Goal: Task Accomplishment & Management: Manage account settings

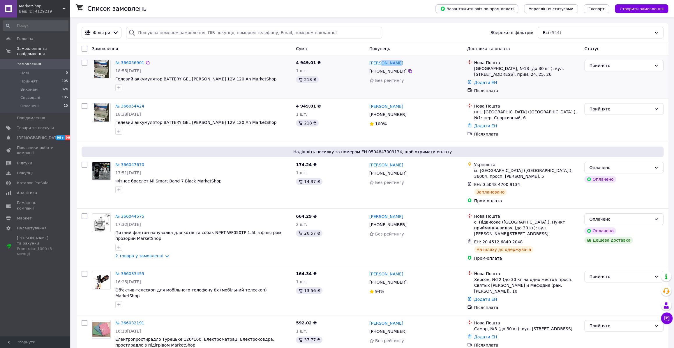
drag, startPoint x: 399, startPoint y: 65, endPoint x: 380, endPoint y: 64, distance: 19.2
click at [380, 64] on div "[PERSON_NAME]" at bounding box center [416, 62] width 94 height 7
copy link "Миронов"
click at [619, 66] on div "Прийнято" at bounding box center [620, 65] width 62 height 6
click at [611, 88] on li "Скасовано" at bounding box center [624, 88] width 79 height 10
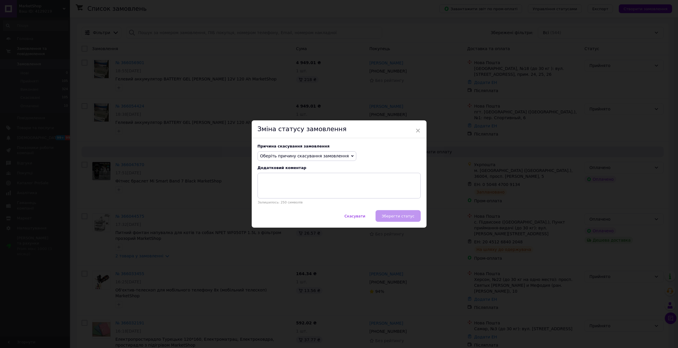
click at [331, 154] on span "Оберіть причину скасування замовлення" at bounding box center [304, 156] width 89 height 5
click at [291, 199] on li "Замовлення-дублікат" at bounding box center [307, 200] width 98 height 8
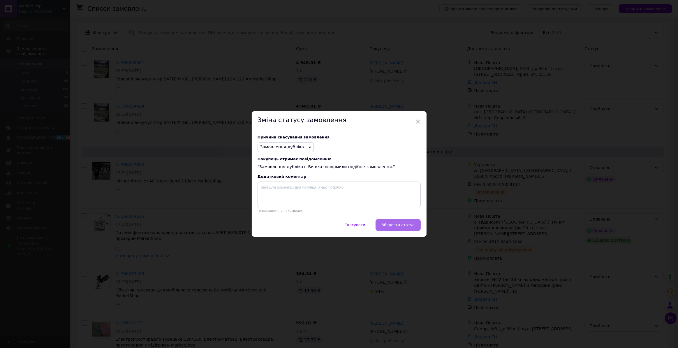
click at [396, 221] on button "Зберегти статус" at bounding box center [397, 225] width 45 height 12
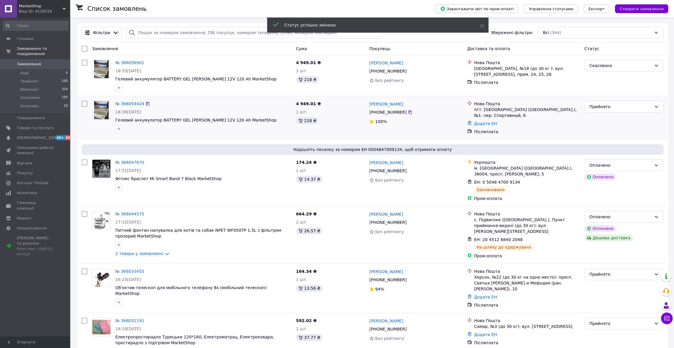
click at [405, 105] on div "[PERSON_NAME]" at bounding box center [416, 103] width 94 height 7
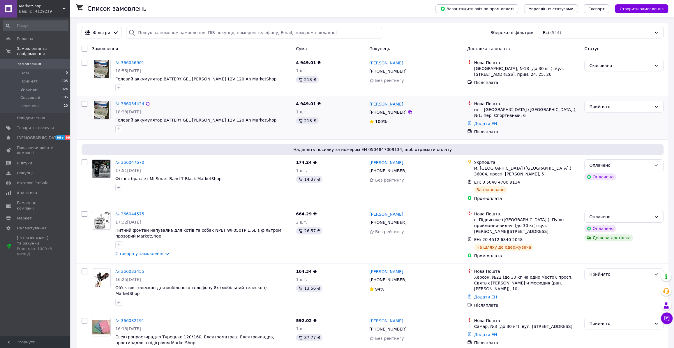
drag, startPoint x: 405, startPoint y: 105, endPoint x: 387, endPoint y: 105, distance: 18.9
click at [387, 105] on div "[PERSON_NAME]" at bounding box center [416, 103] width 94 height 7
copy link "Пашков"
drag, startPoint x: 619, startPoint y: 106, endPoint x: 615, endPoint y: 110, distance: 5.6
click at [618, 106] on div "Прийнято" at bounding box center [620, 106] width 62 height 6
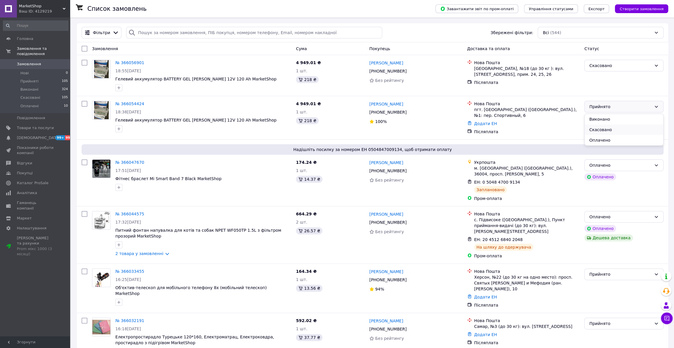
click at [599, 131] on li "Скасовано" at bounding box center [624, 129] width 79 height 10
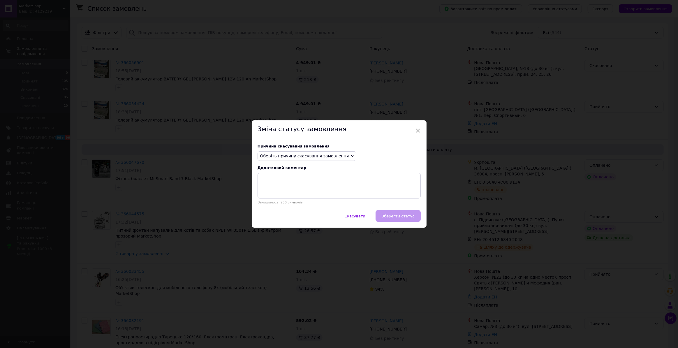
click at [325, 151] on span "Оберіть причину скасування замовлення" at bounding box center [307, 156] width 99 height 10
click at [293, 197] on li "Замовлення-дублікат" at bounding box center [307, 200] width 98 height 8
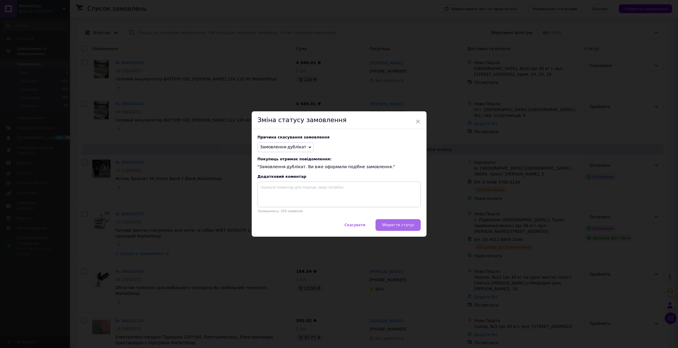
click at [410, 227] on span "Зберегти статус" at bounding box center [398, 225] width 33 height 4
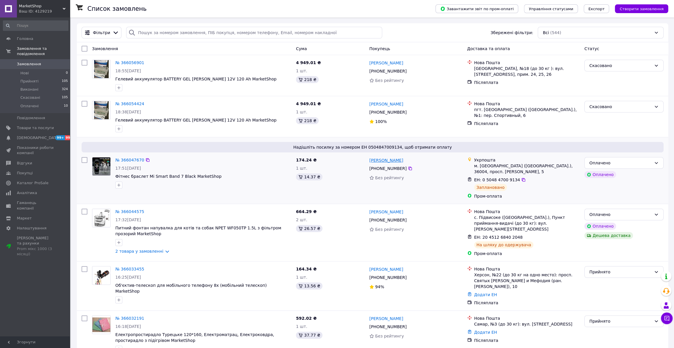
drag, startPoint x: 408, startPoint y: 163, endPoint x: 382, endPoint y: 162, distance: 26.5
click at [382, 162] on div "[PERSON_NAME]" at bounding box center [416, 159] width 94 height 7
copy link "Поспєлова"
click at [125, 160] on link "№ 366047670" at bounding box center [129, 160] width 29 height 5
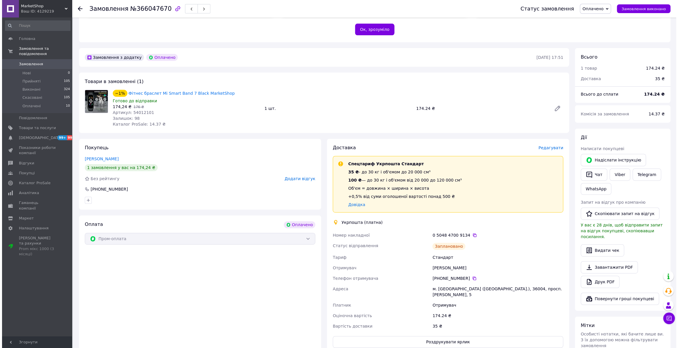
scroll to position [132, 0]
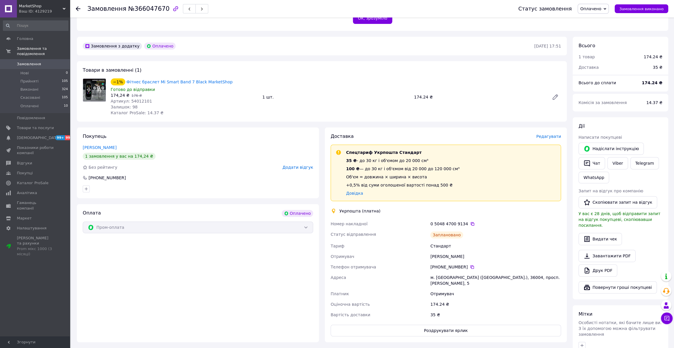
click at [549, 135] on span "Редагувати" at bounding box center [548, 136] width 25 height 5
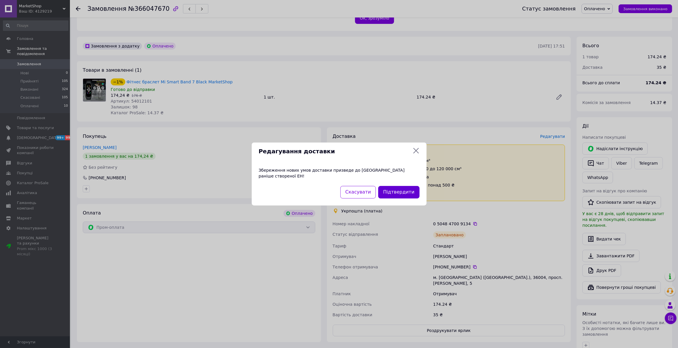
click at [407, 187] on button "Підтвердити" at bounding box center [398, 192] width 41 height 13
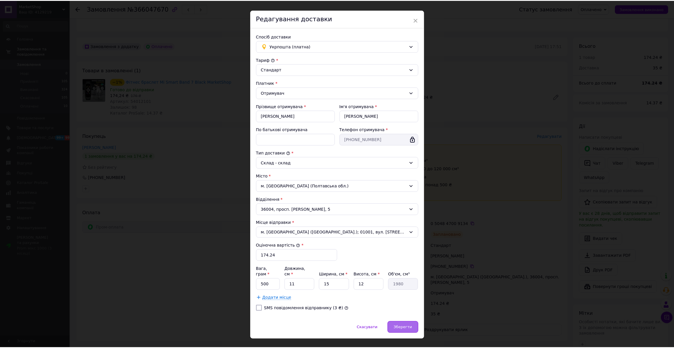
scroll to position [16, 0]
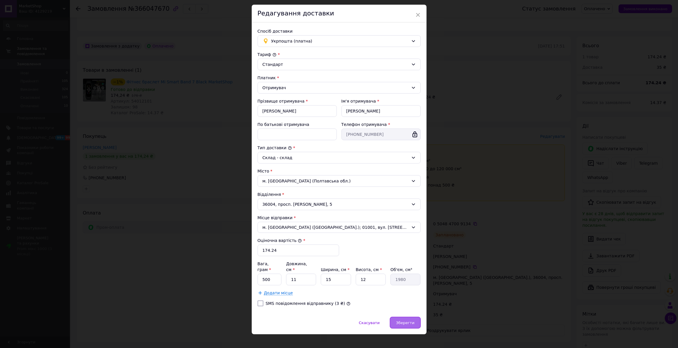
click at [411, 320] on span "Зберегти" at bounding box center [405, 322] width 18 height 4
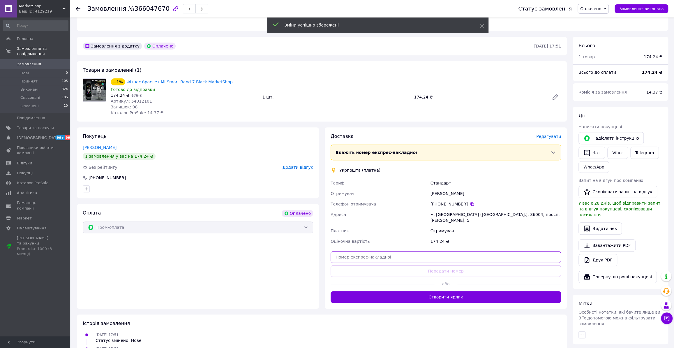
click at [428, 251] on input "text" at bounding box center [446, 257] width 230 height 12
paste input "0505383711520"
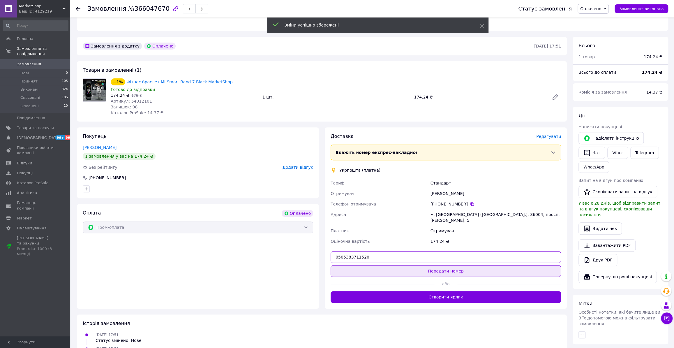
type input "0505383711520"
click at [430, 265] on button "Передати номер" at bounding box center [446, 271] width 230 height 12
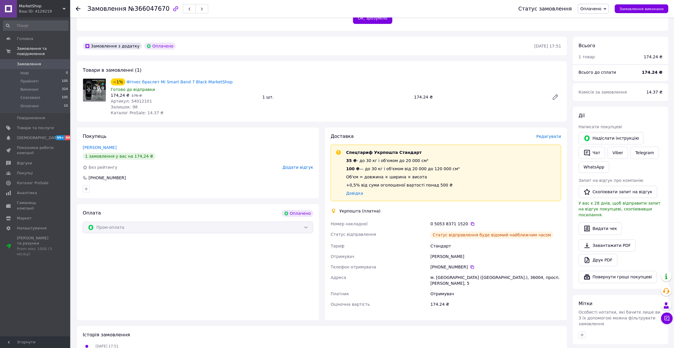
click at [77, 8] on icon at bounding box center [78, 8] width 5 height 5
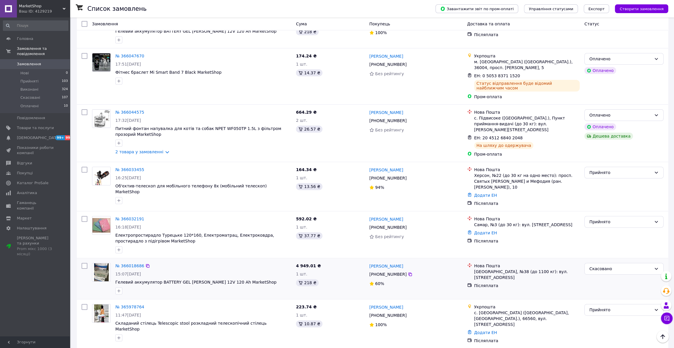
scroll to position [79, 0]
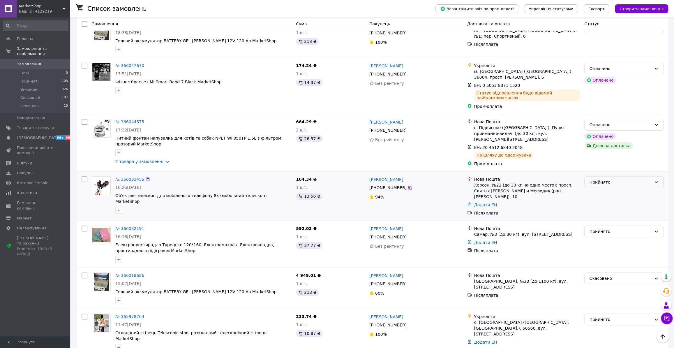
click at [606, 182] on div "Прийнято" at bounding box center [620, 182] width 62 height 6
click at [606, 193] on li "Виконано" at bounding box center [624, 194] width 79 height 10
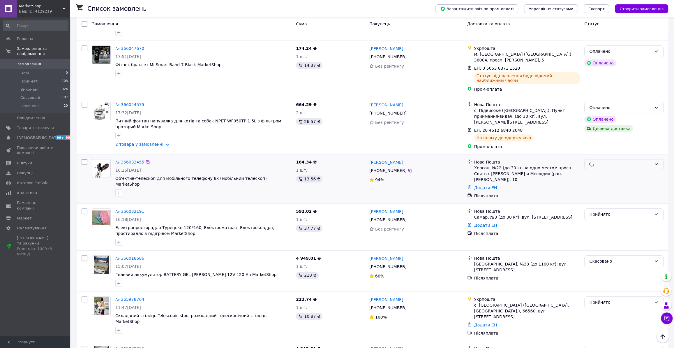
scroll to position [106, 0]
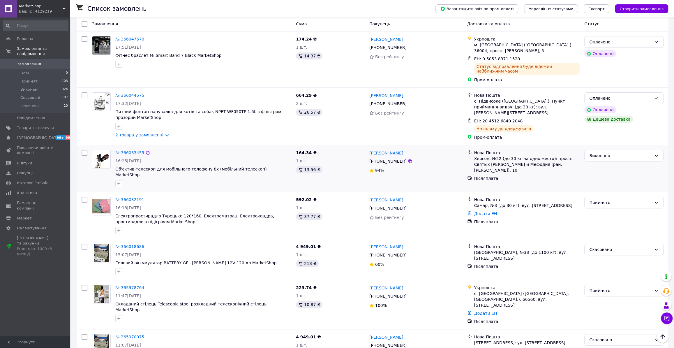
drag, startPoint x: 415, startPoint y: 151, endPoint x: 390, endPoint y: 151, distance: 25.1
click at [390, 151] on div "[PERSON_NAME]" at bounding box center [416, 152] width 94 height 7
copy link "Довженко"
click at [126, 149] on div "№ 366033455" at bounding box center [130, 152] width 30 height 7
click at [136, 151] on link "№ 366033455" at bounding box center [129, 152] width 29 height 5
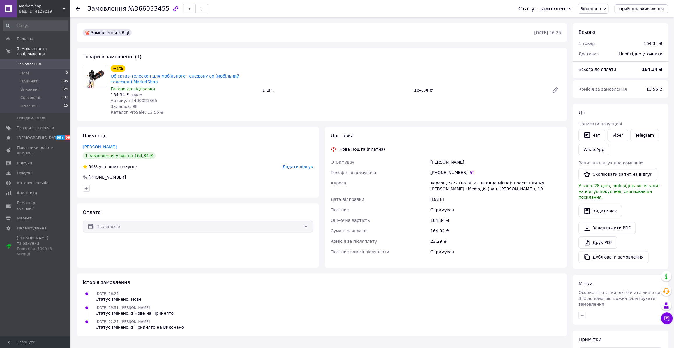
click at [601, 8] on span "Виконано" at bounding box center [590, 8] width 21 height 5
click at [602, 16] on li "Прийнято" at bounding box center [593, 20] width 30 height 9
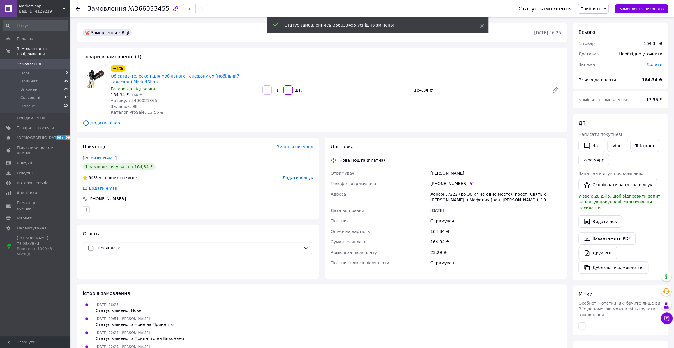
click at [405, 275] on div "Доставка Нова Пошта (платна) Отримувач Довженко Александр Телефон отримувача +3…" at bounding box center [446, 208] width 242 height 141
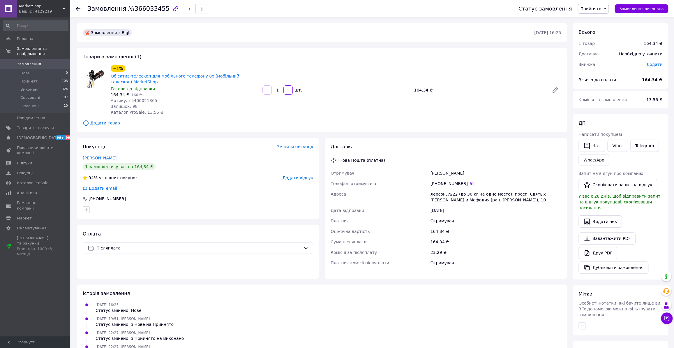
click at [597, 7] on span "Прийнято" at bounding box center [590, 8] width 21 height 5
click at [593, 40] on li "Оплачено" at bounding box center [593, 37] width 31 height 9
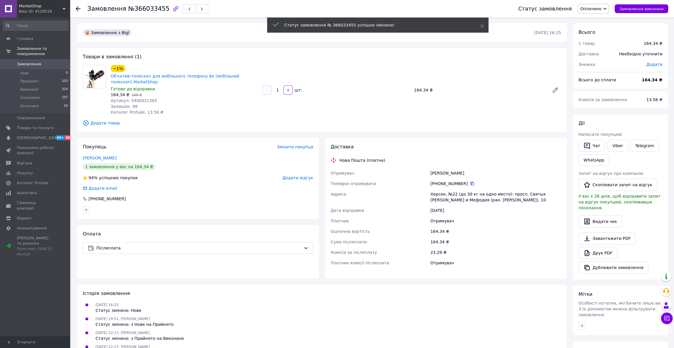
click at [594, 12] on span "Оплачено" at bounding box center [593, 9] width 31 height 10
click at [594, 20] on li "Прийнято" at bounding box center [593, 20] width 31 height 9
click at [77, 8] on use at bounding box center [78, 8] width 5 height 5
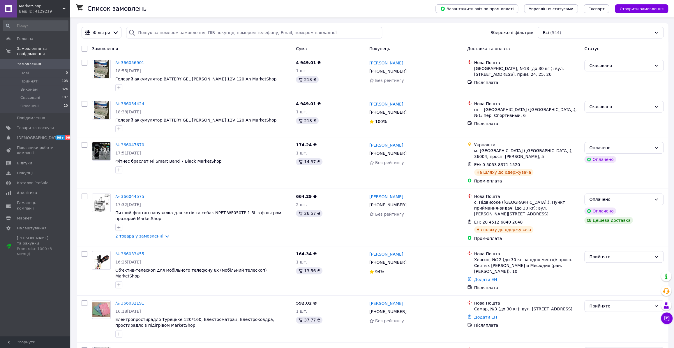
scroll to position [26, 0]
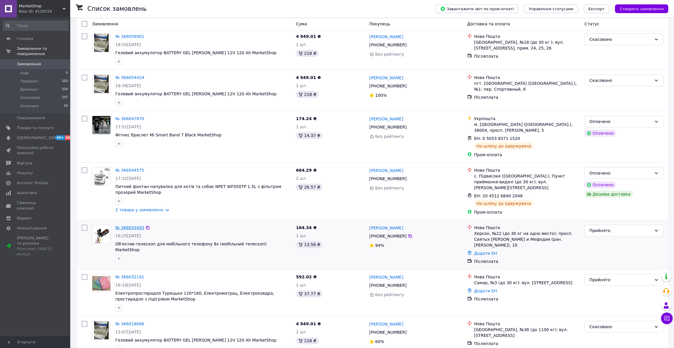
click at [128, 226] on link "№ 366033455" at bounding box center [129, 227] width 29 height 5
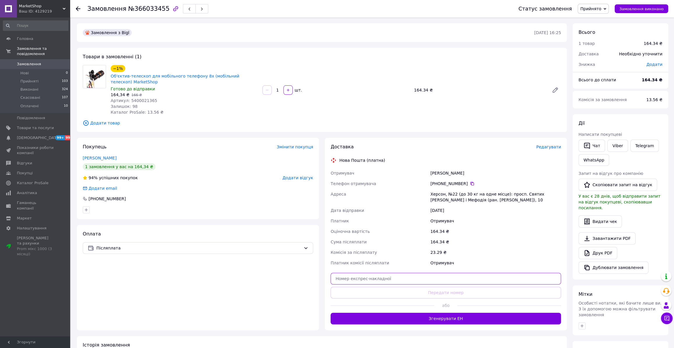
click at [400, 273] on input "text" at bounding box center [446, 279] width 230 height 12
paste input "20451268380227"
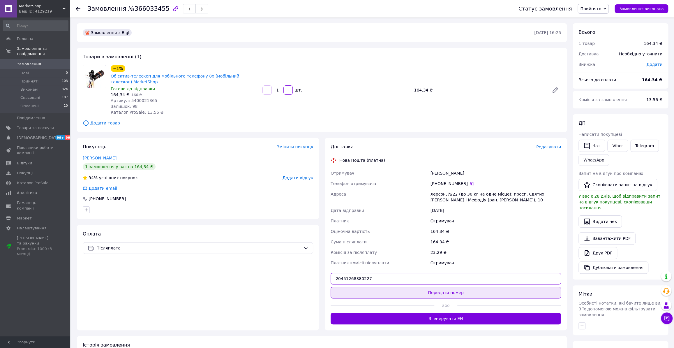
type input "20451268380227"
click at [425, 294] on button "Передати номер" at bounding box center [446, 293] width 230 height 12
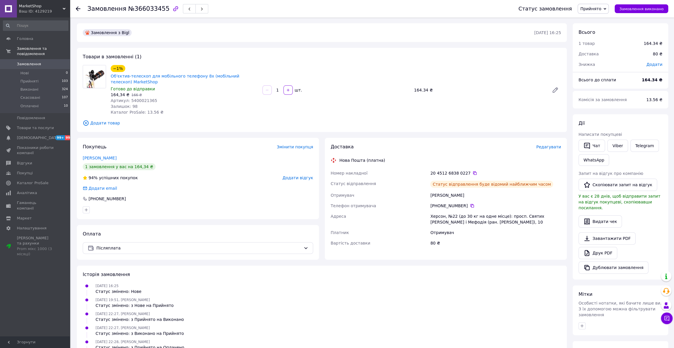
click at [80, 8] on use at bounding box center [78, 8] width 5 height 5
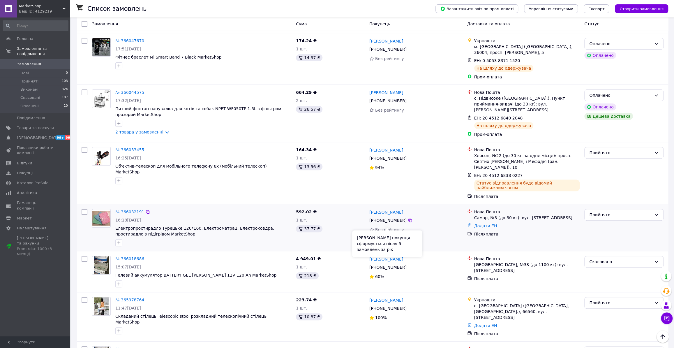
scroll to position [106, 0]
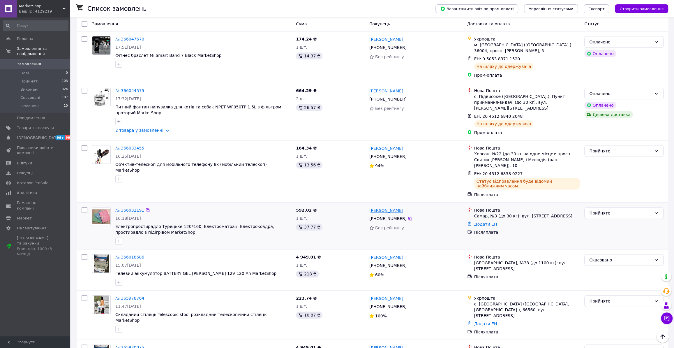
drag, startPoint x: 405, startPoint y: 205, endPoint x: 383, endPoint y: 204, distance: 21.6
click at [383, 207] on div "[PERSON_NAME]" at bounding box center [416, 210] width 94 height 7
copy link "Ефименко"
click at [131, 208] on link "№ 366032191" at bounding box center [129, 210] width 29 height 5
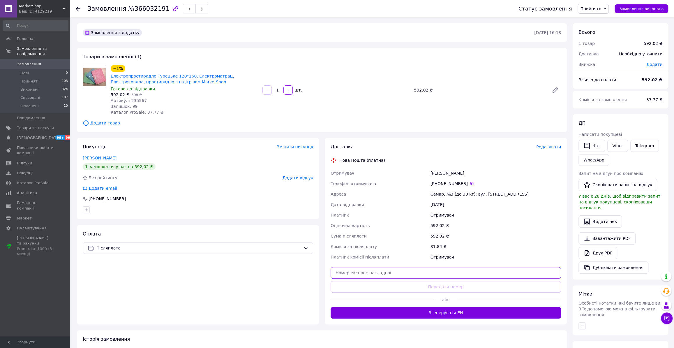
click at [398, 267] on input "text" at bounding box center [446, 273] width 230 height 12
paste input "20451268382811"
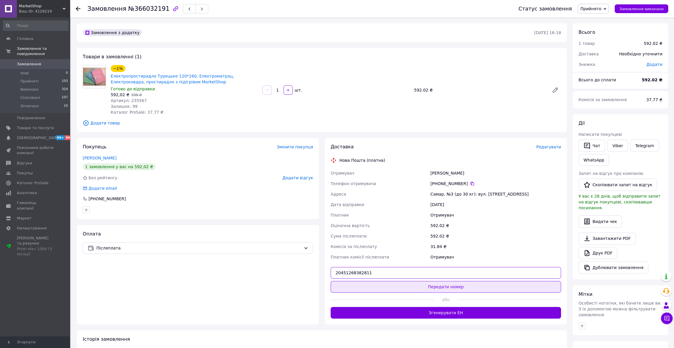
type input "20451268382811"
click at [412, 281] on button "Передати номер" at bounding box center [446, 287] width 230 height 12
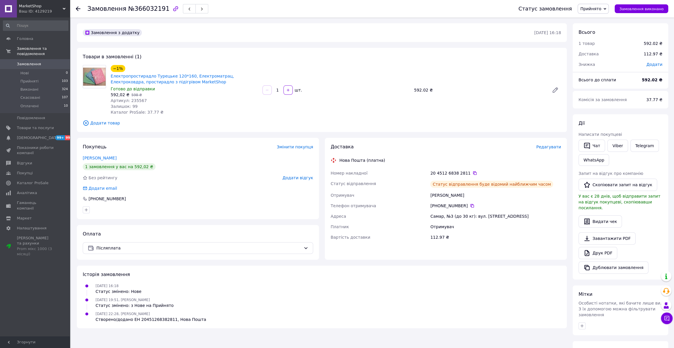
click at [79, 10] on icon at bounding box center [78, 8] width 5 height 5
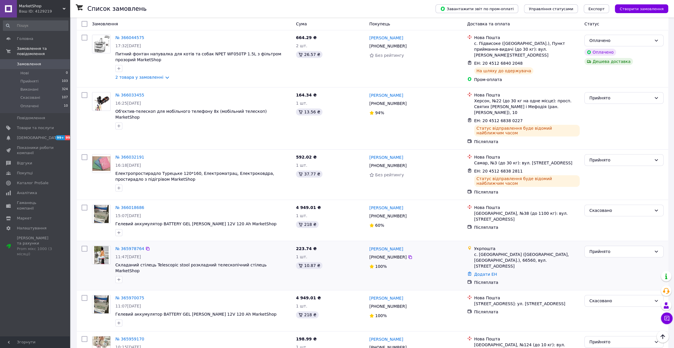
scroll to position [185, 0]
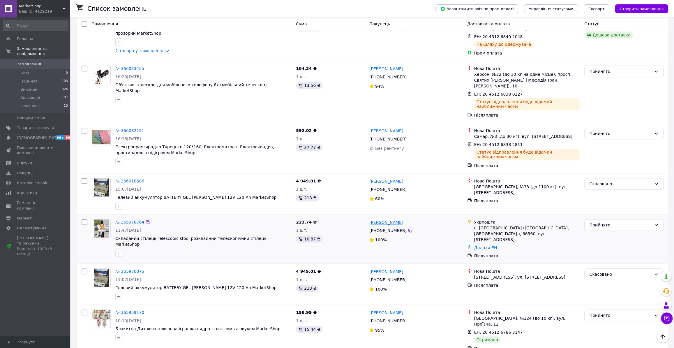
drag, startPoint x: 405, startPoint y: 217, endPoint x: 383, endPoint y: 217, distance: 22.1
click at [383, 218] on div "[PERSON_NAME]" at bounding box center [416, 221] width 94 height 7
copy link "кривенко"
click at [138, 220] on link "№ 365978764" at bounding box center [129, 222] width 29 height 5
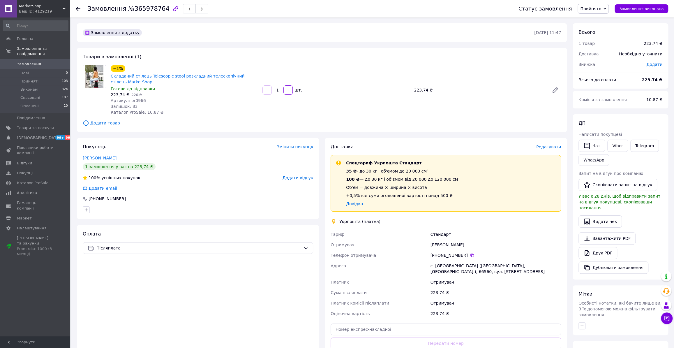
scroll to position [26, 0]
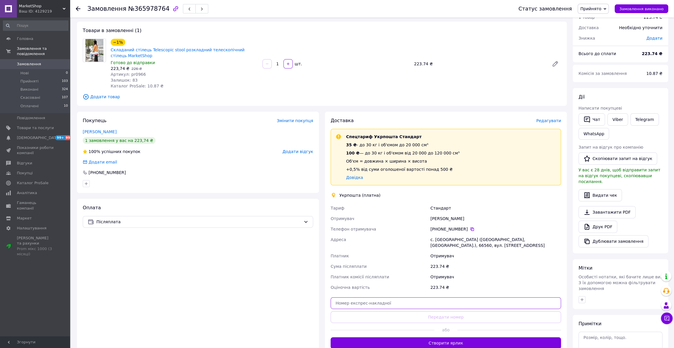
click at [410, 302] on input "text" at bounding box center [446, 303] width 230 height 12
paste input "0505383708324"
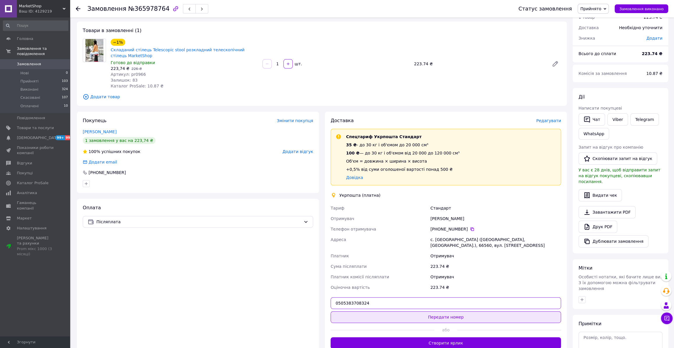
type input "0505383708324"
click at [419, 312] on button "Передати номер" at bounding box center [446, 317] width 230 height 12
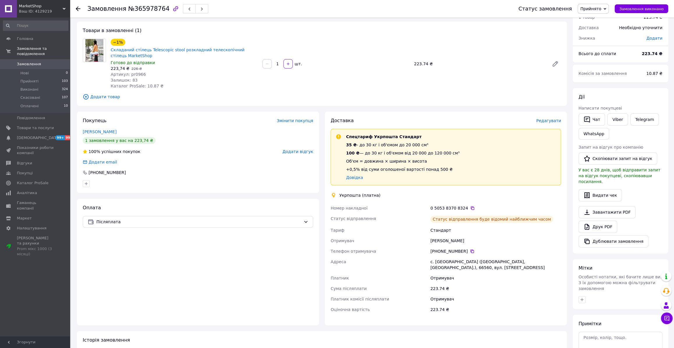
click at [78, 10] on use at bounding box center [78, 8] width 5 height 5
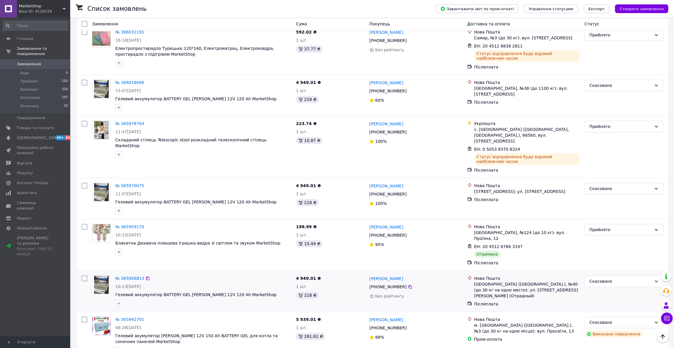
scroll to position [291, 0]
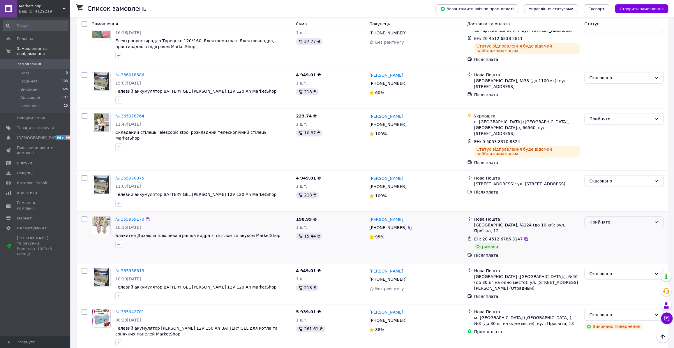
click at [610, 219] on div "Прийнято" at bounding box center [620, 222] width 62 height 6
click at [606, 222] on li "Виконано" at bounding box center [624, 222] width 79 height 10
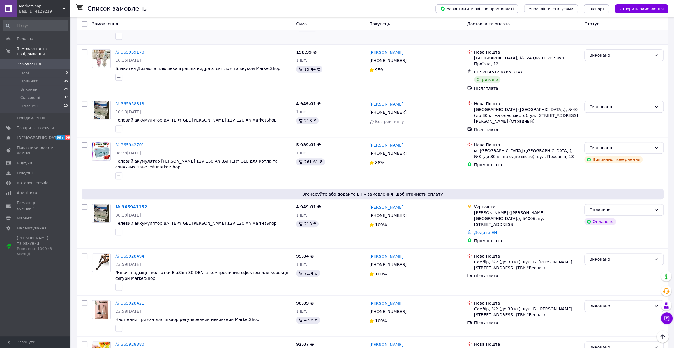
scroll to position [477, 0]
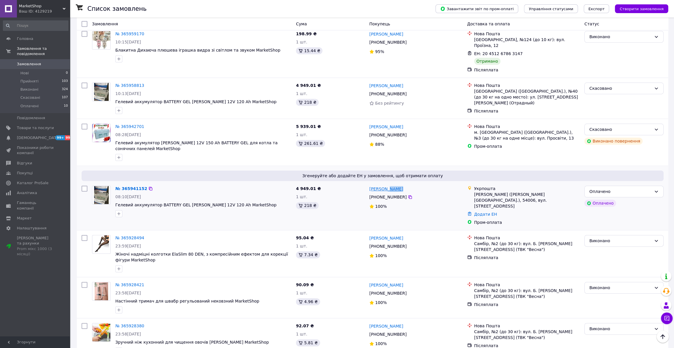
drag, startPoint x: 406, startPoint y: 171, endPoint x: 387, endPoint y: 171, distance: 18.9
click at [387, 185] on div "[PERSON_NAME]" at bounding box center [416, 188] width 94 height 7
copy link "Пойда"
click at [636, 188] on div "Оплачено" at bounding box center [620, 191] width 62 height 6
click at [600, 209] on li "Скасовано" at bounding box center [624, 207] width 79 height 10
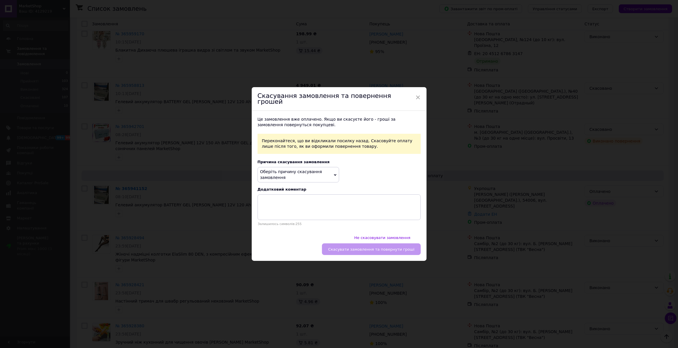
click at [311, 174] on span "Оберіть причину скасування замовлення" at bounding box center [291, 174] width 62 height 10
click at [282, 189] on li "Немає в наявності" at bounding box center [298, 189] width 81 height 8
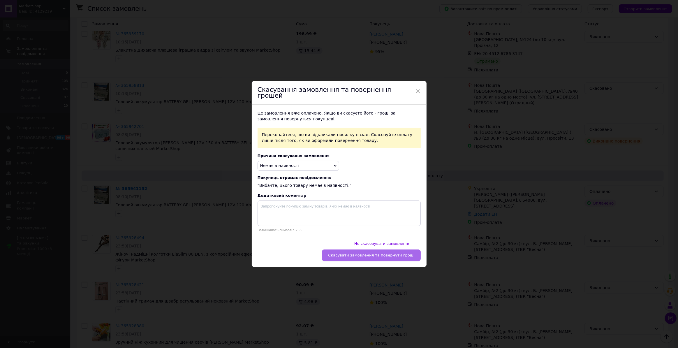
click at [369, 253] on span "Скасувати замовлення та повернути гроші" at bounding box center [371, 255] width 86 height 4
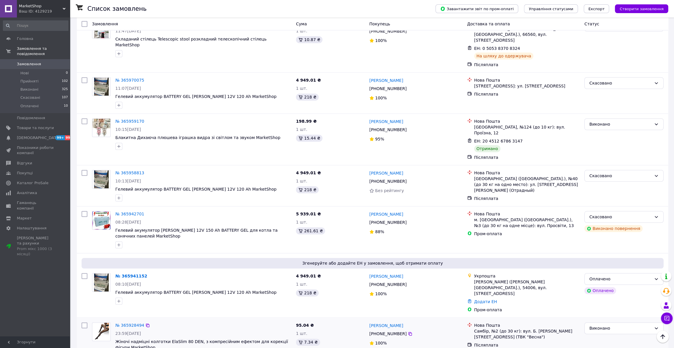
scroll to position [450, 0]
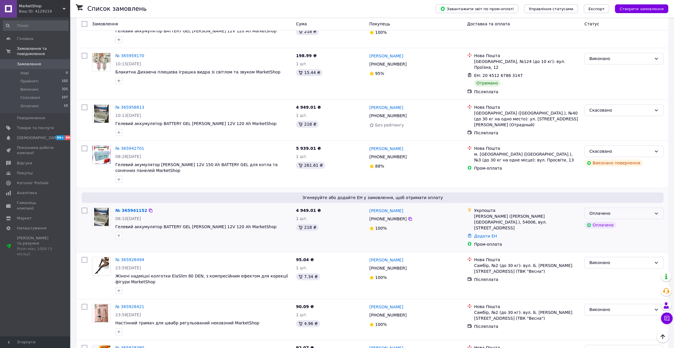
click at [645, 210] on div "Оплачено" at bounding box center [620, 213] width 62 height 6
click at [600, 228] on li "Скасовано" at bounding box center [624, 228] width 79 height 10
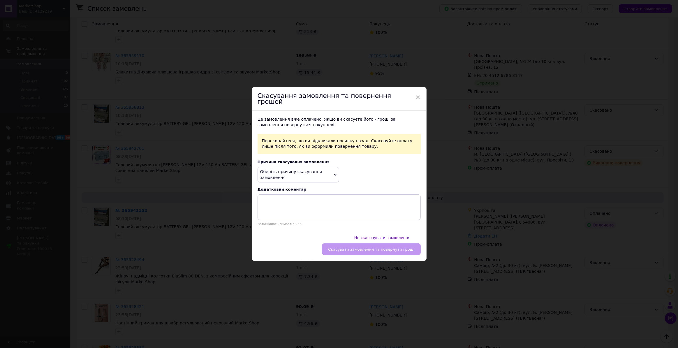
click at [300, 179] on span "Оберіть причину скасування замовлення" at bounding box center [299, 174] width 82 height 15
click at [289, 191] on li "Немає в наявності" at bounding box center [298, 189] width 81 height 8
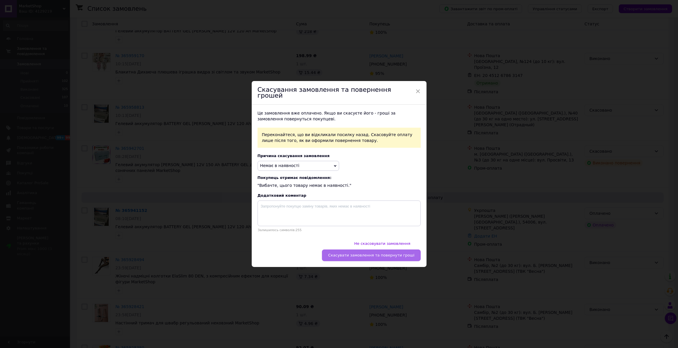
click at [365, 249] on button "Скасувати замовлення та повернути гроші" at bounding box center [371, 255] width 98 height 12
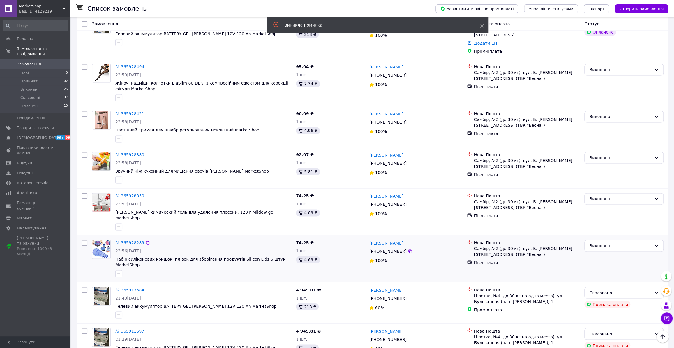
scroll to position [647, 0]
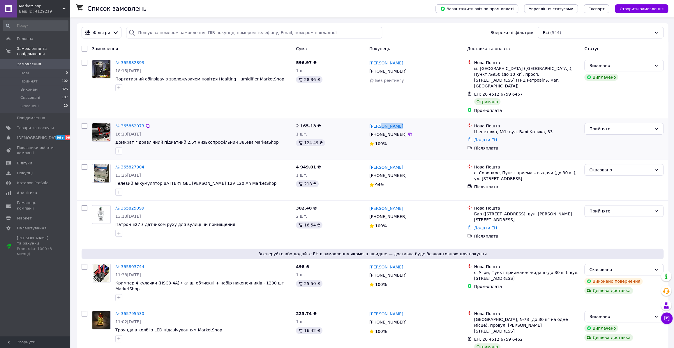
drag, startPoint x: 403, startPoint y: 114, endPoint x: 380, endPoint y: 114, distance: 22.7
click at [380, 122] on div "[PERSON_NAME]" at bounding box center [416, 125] width 94 height 7
copy link "[PERSON_NAME]"
click at [129, 124] on link "№ 365862073" at bounding box center [129, 126] width 29 height 5
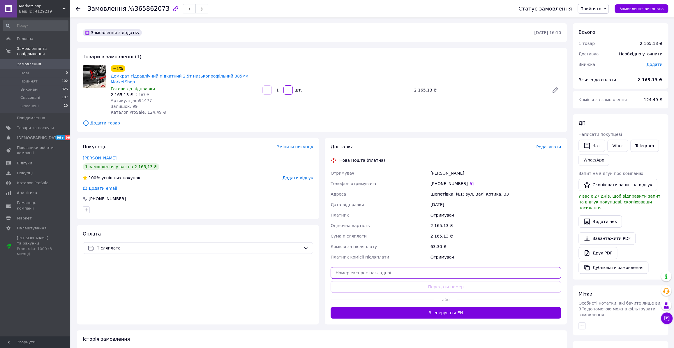
click at [434, 267] on input "text" at bounding box center [446, 273] width 230 height 12
paste input "20451268386283"
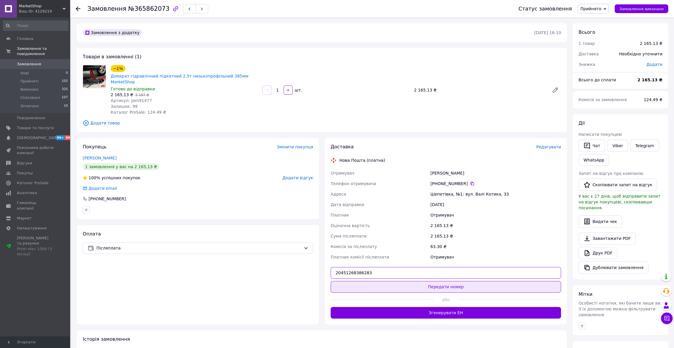
type input "20451268386283"
click at [435, 281] on button "Передати номер" at bounding box center [446, 287] width 230 height 12
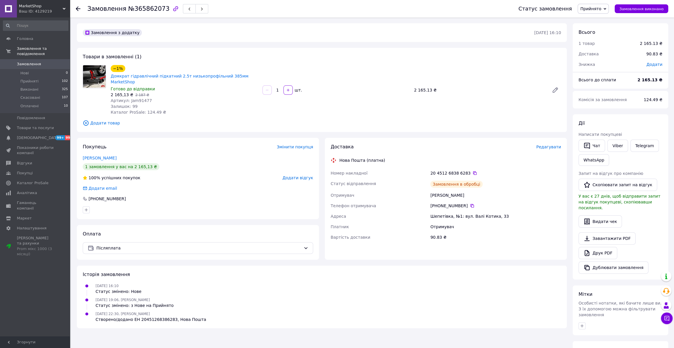
click at [78, 10] on icon at bounding box center [78, 8] width 5 height 5
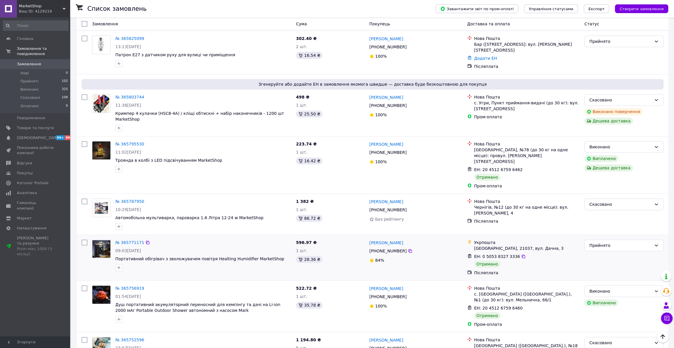
scroll to position [185, 0]
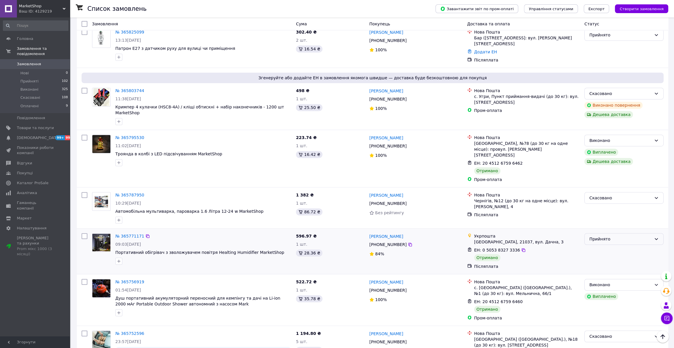
click at [609, 236] on div "Прийнято" at bounding box center [620, 239] width 62 height 6
click at [604, 228] on li "Виконано" at bounding box center [624, 228] width 79 height 10
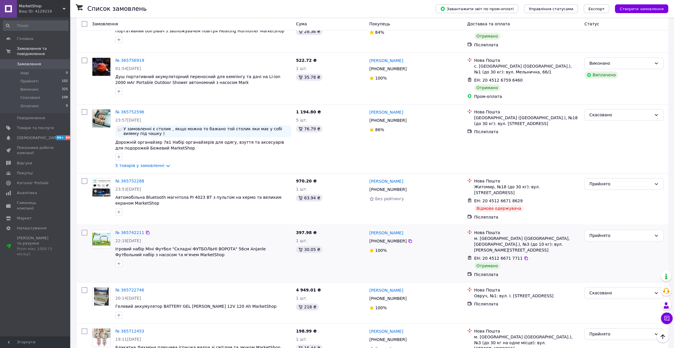
scroll to position [424, 0]
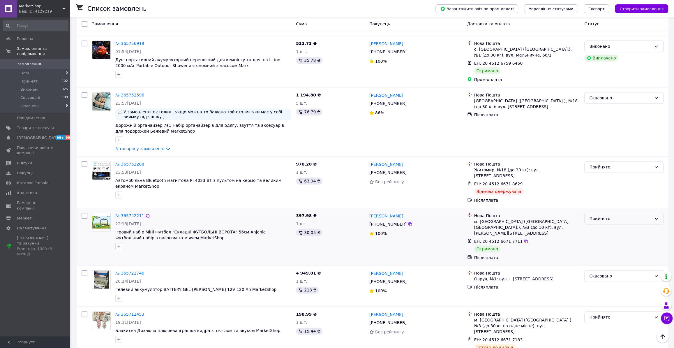
click at [618, 215] on div "Прийнято" at bounding box center [620, 218] width 62 height 6
click at [611, 199] on li "Виконано" at bounding box center [624, 203] width 79 height 10
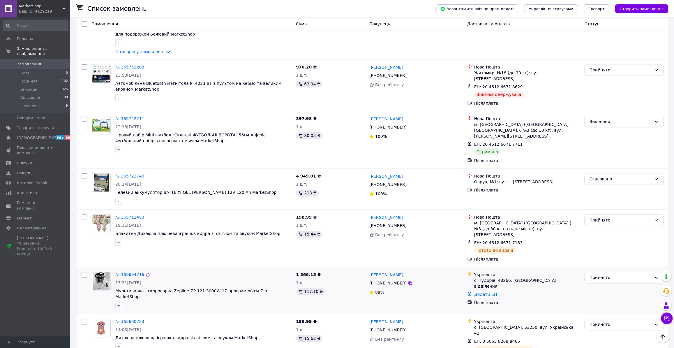
scroll to position [530, 0]
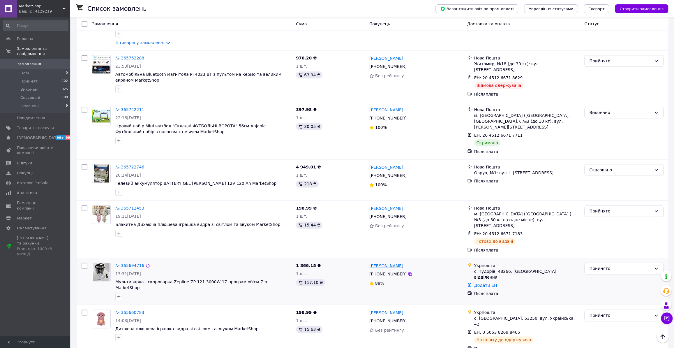
drag, startPoint x: 407, startPoint y: 226, endPoint x: 390, endPoint y: 225, distance: 17.2
click at [388, 262] on div "[PERSON_NAME]" at bounding box center [416, 265] width 94 height 7
copy link "[PERSON_NAME]"
click at [133, 263] on link "№ 365694716" at bounding box center [129, 265] width 29 height 5
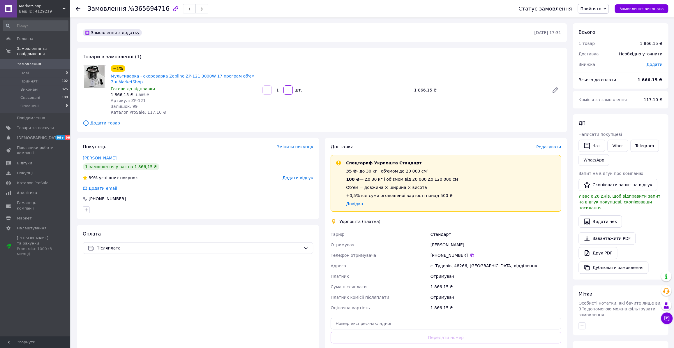
scroll to position [26, 0]
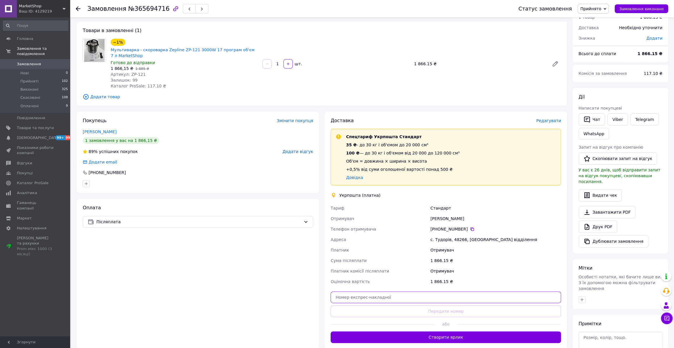
click at [450, 291] on input "text" at bounding box center [446, 297] width 230 height 12
paste input "0505383706151"
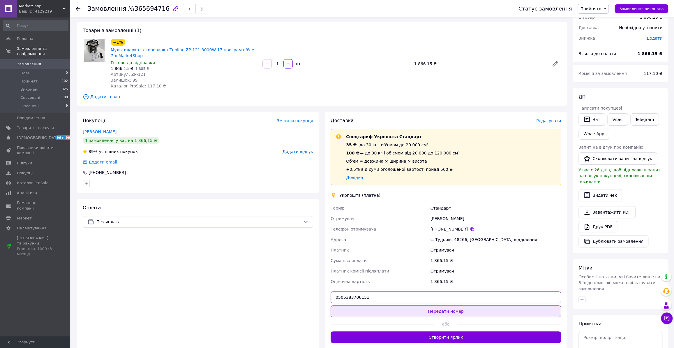
type input "0505383706151"
click at [443, 307] on button "Передати номер" at bounding box center [446, 311] width 230 height 12
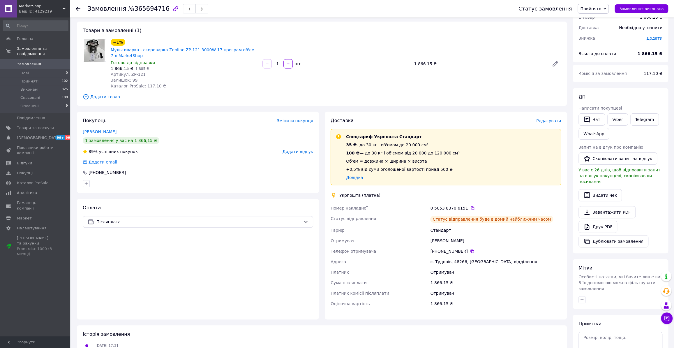
click at [78, 9] on icon at bounding box center [78, 8] width 5 height 5
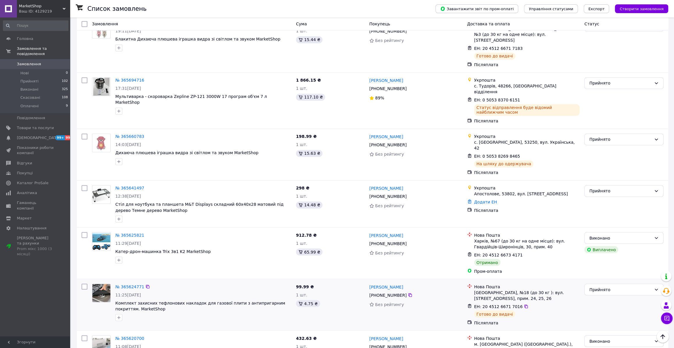
scroll to position [721, 0]
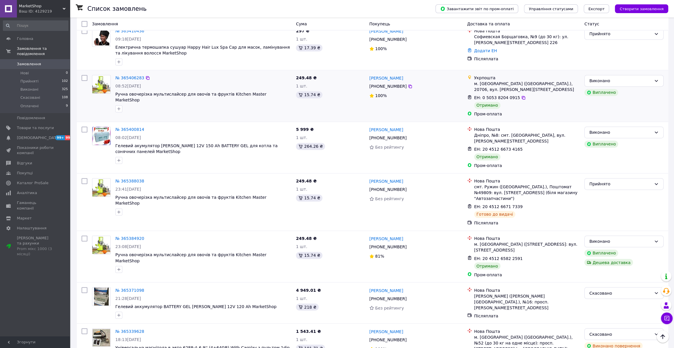
scroll to position [672, 0]
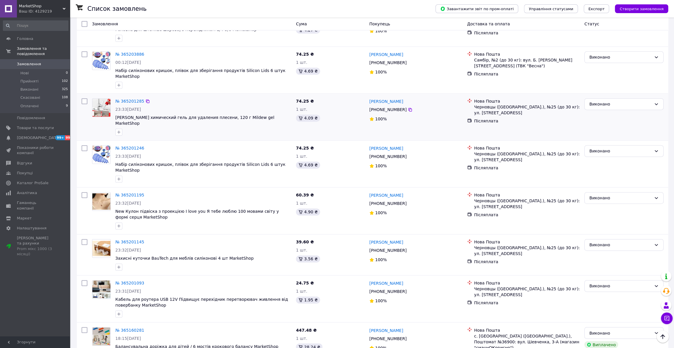
scroll to position [659, 0]
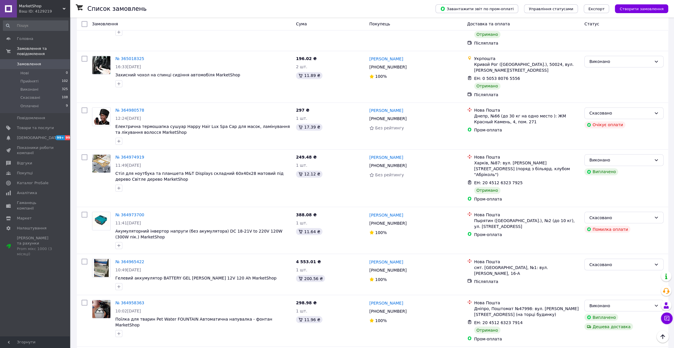
scroll to position [757, 0]
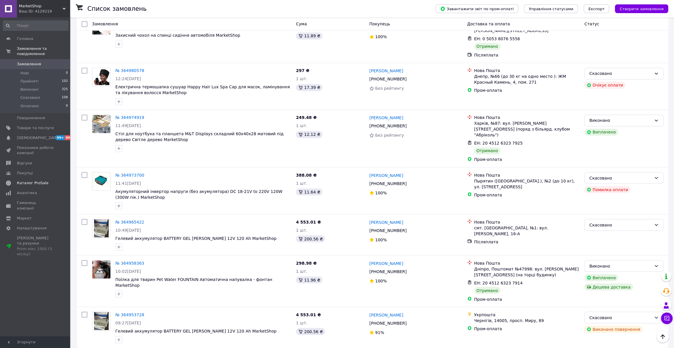
click at [38, 180] on span "Каталог ProSale" at bounding box center [32, 182] width 31 height 5
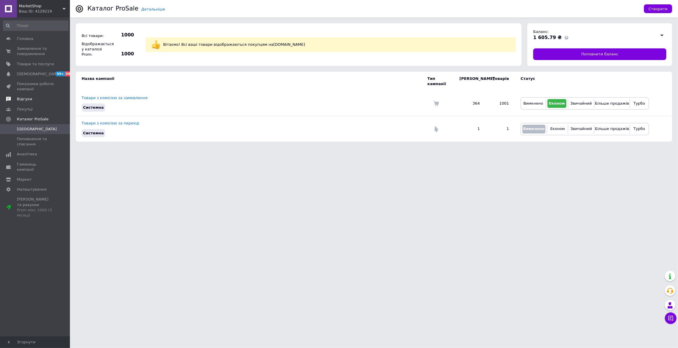
click at [27, 98] on span "Відгуки" at bounding box center [24, 98] width 15 height 5
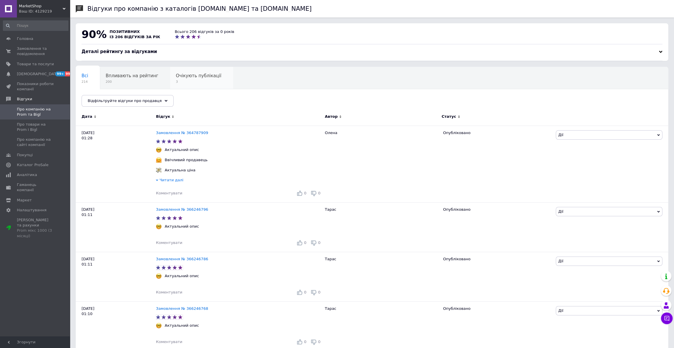
click at [188, 76] on span "Очікують публікації" at bounding box center [198, 75] width 45 height 5
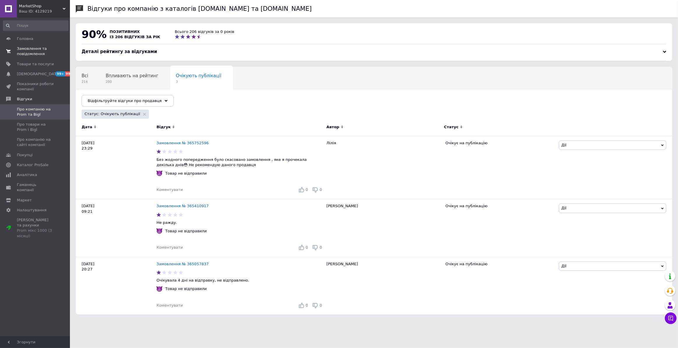
click at [32, 50] on span "Замовлення та повідомлення" at bounding box center [35, 51] width 37 height 10
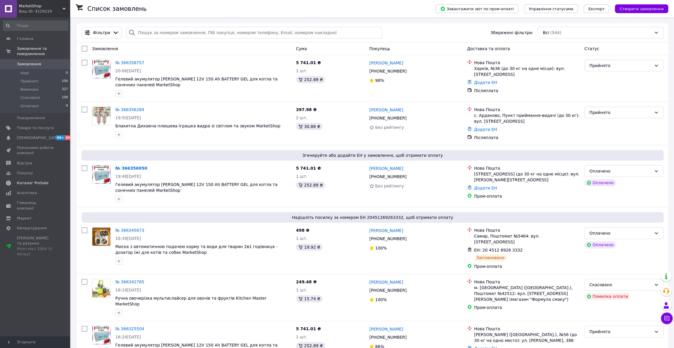
click at [32, 180] on span "Каталог ProSale" at bounding box center [32, 182] width 31 height 5
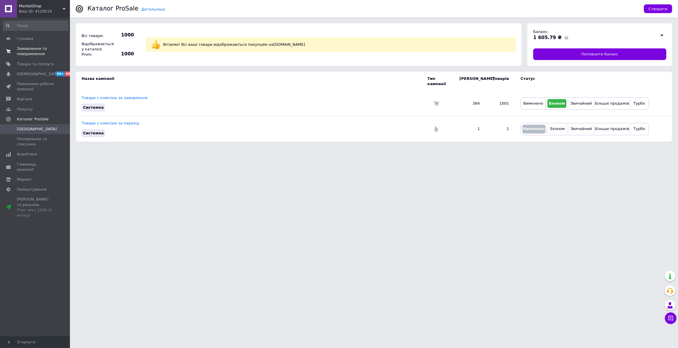
click at [37, 47] on span "Замовлення та повідомлення" at bounding box center [35, 51] width 37 height 10
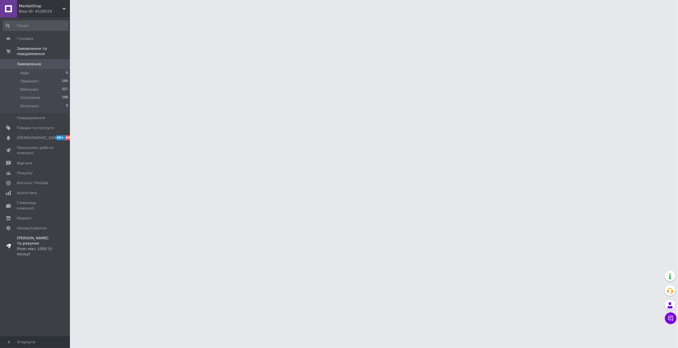
click at [41, 235] on span "[PERSON_NAME] та рахунки Prom мікс 1000 (3 місяці)" at bounding box center [35, 245] width 37 height 21
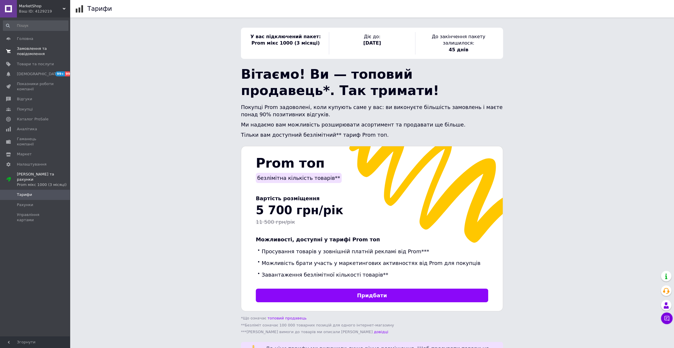
click at [24, 46] on span "Замовлення та повідомлення" at bounding box center [35, 51] width 37 height 10
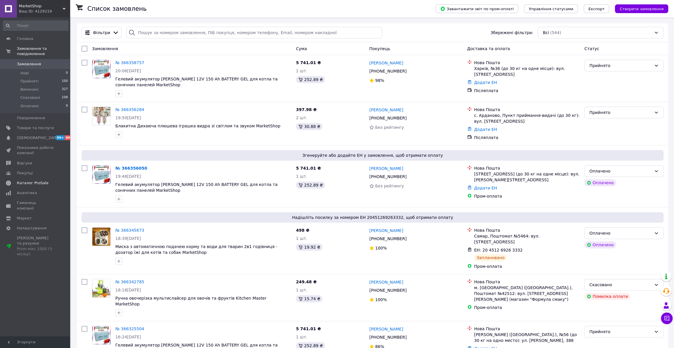
click at [40, 180] on span "Каталог ProSale" at bounding box center [32, 182] width 31 height 5
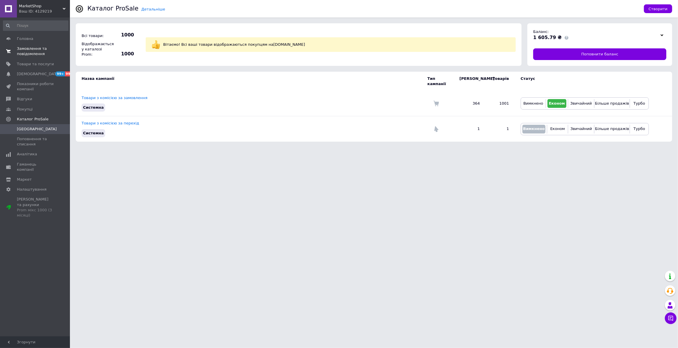
click at [26, 50] on span "Замовлення та повідомлення" at bounding box center [35, 51] width 37 height 10
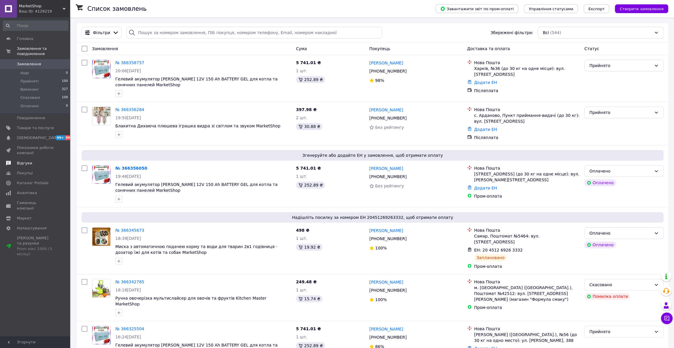
click at [26, 161] on link "Відгуки" at bounding box center [35, 163] width 71 height 10
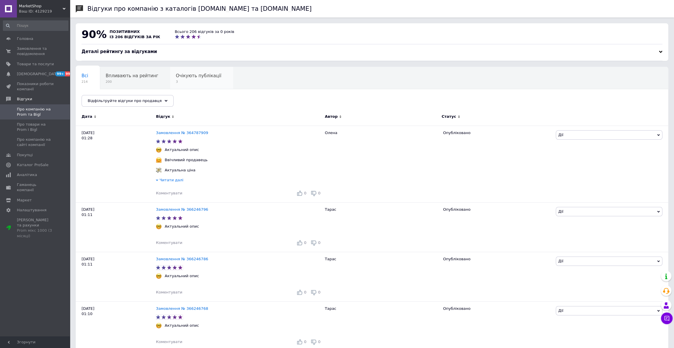
click at [184, 83] on span "3" at bounding box center [198, 82] width 45 height 4
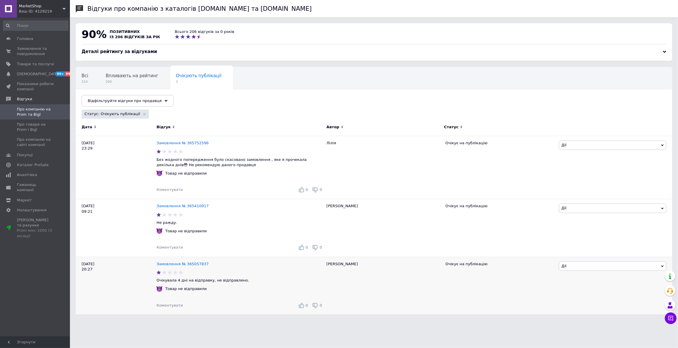
click at [604, 262] on span "Дії" at bounding box center [612, 265] width 107 height 9
click at [574, 291] on li "Опублікувати" at bounding box center [612, 293] width 107 height 8
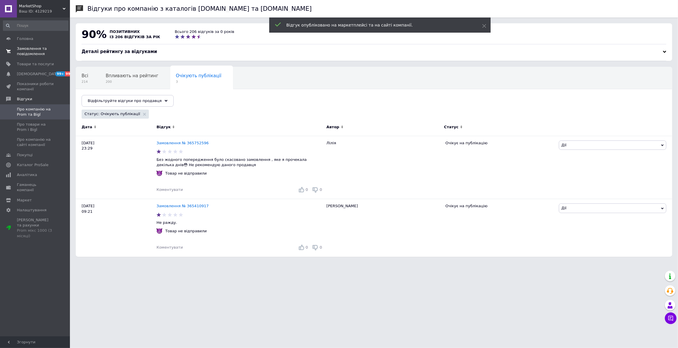
click at [30, 50] on span "Замовлення та повідомлення" at bounding box center [35, 51] width 37 height 10
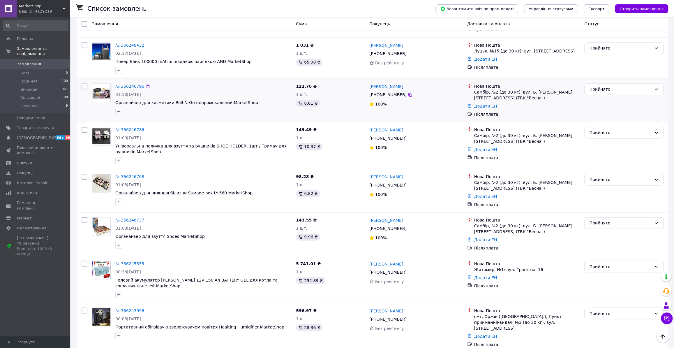
scroll to position [727, 0]
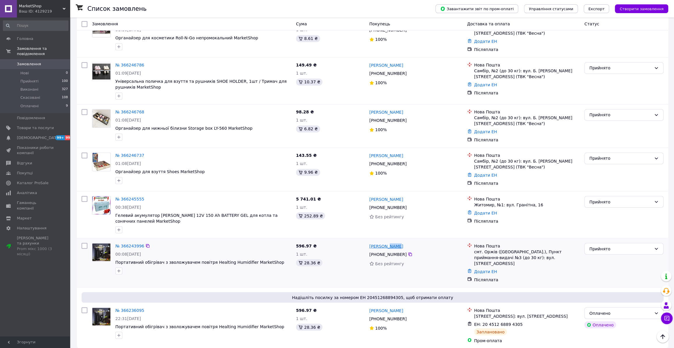
drag, startPoint x: 398, startPoint y: 229, endPoint x: 386, endPoint y: 229, distance: 11.9
click at [386, 242] on div "[PERSON_NAME]" at bounding box center [416, 245] width 94 height 7
copy link "Коба"
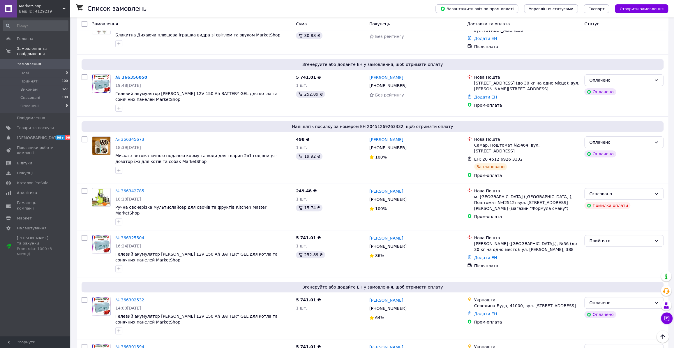
scroll to position [0, 0]
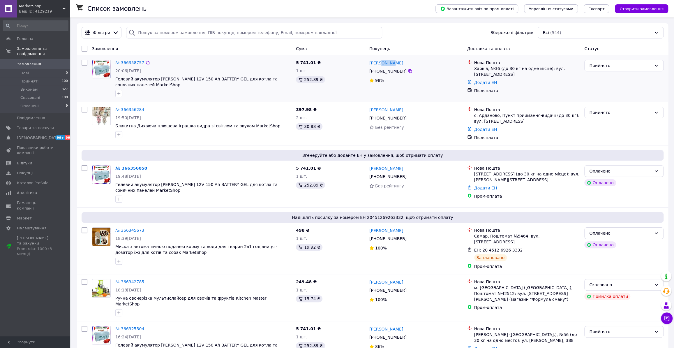
drag, startPoint x: 398, startPoint y: 63, endPoint x: 378, endPoint y: 64, distance: 20.2
click at [378, 64] on div "[PERSON_NAME]" at bounding box center [416, 62] width 94 height 7
copy link "[PERSON_NAME]"
drag, startPoint x: 402, startPoint y: 109, endPoint x: 383, endPoint y: 109, distance: 19.2
click at [383, 109] on div "[PERSON_NAME]" at bounding box center [416, 109] width 94 height 7
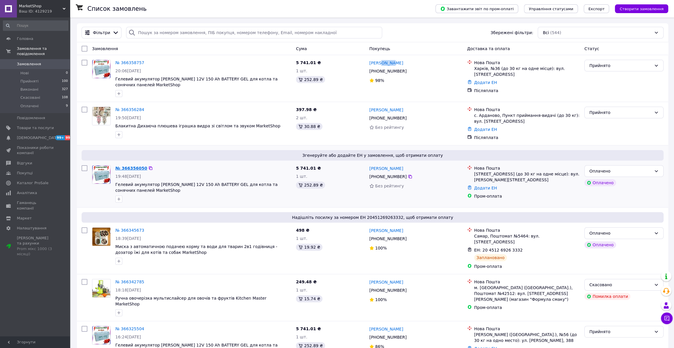
click at [132, 167] on link "№ 366356050" at bounding box center [131, 168] width 32 height 5
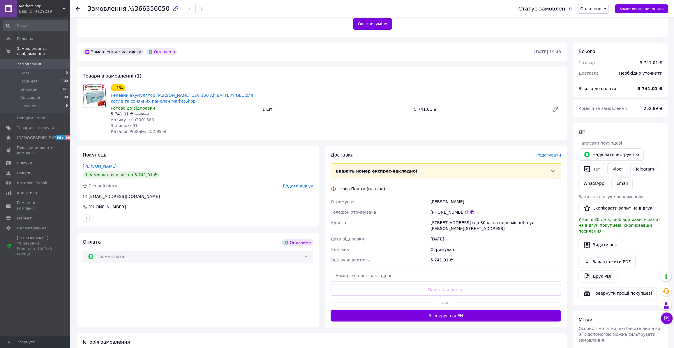
scroll to position [132, 0]
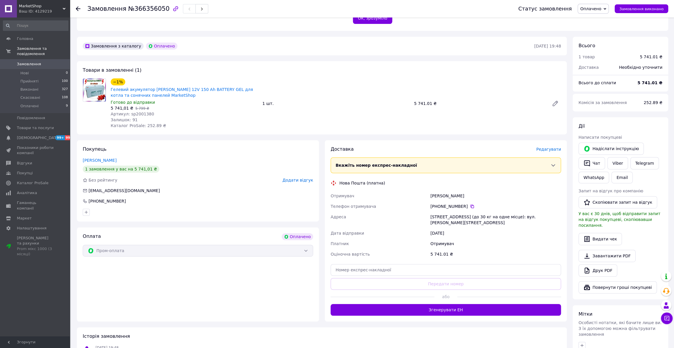
click at [145, 114] on span "Артикул: sp2001380" at bounding box center [132, 114] width 43 height 5
copy span "sp2001380"
click at [435, 304] on button "Згенерувати ЕН" at bounding box center [446, 310] width 230 height 12
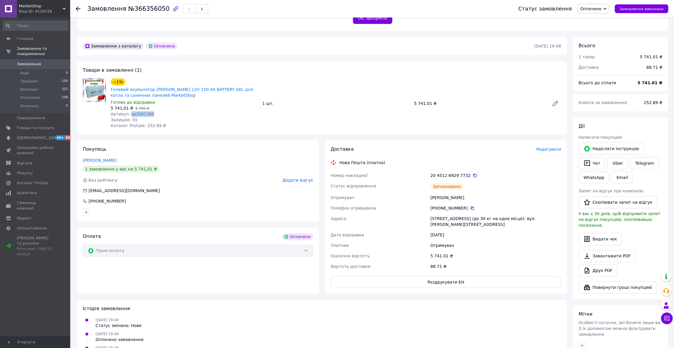
copy span "sp2001380"
drag, startPoint x: 480, startPoint y: 198, endPoint x: 427, endPoint y: 196, distance: 53.0
click at [427, 196] on div "Номер накладної 20 4512 6929 7732   Статус відправлення Заплановано Отримувач […" at bounding box center [445, 220] width 233 height 101
copy div "Отримувач [PERSON_NAME]"
click at [470, 210] on icon at bounding box center [472, 208] width 5 height 5
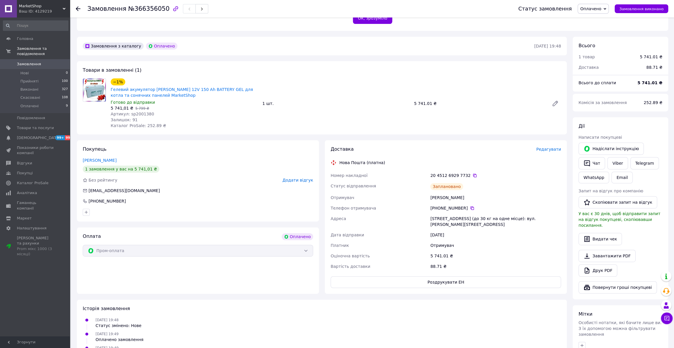
click at [442, 214] on div "[STREET_ADDRESS] (до 30 кг на одне місце): вул. [PERSON_NAME][STREET_ADDRESS]" at bounding box center [495, 221] width 133 height 16
copy div "Бровари"
drag, startPoint x: 477, startPoint y: 196, endPoint x: 428, endPoint y: 195, distance: 49.5
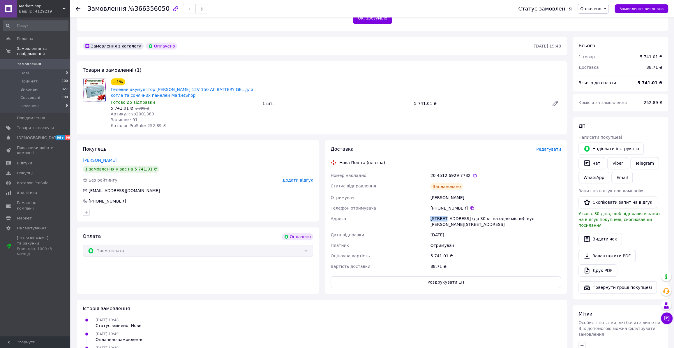
click at [428, 195] on div "Номер накладної 20 4512 6929 7732   Статус відправлення Заплановано Отримувач […" at bounding box center [445, 220] width 233 height 101
copy div "Отримувач [PERSON_NAME]"
click at [470, 209] on icon at bounding box center [471, 207] width 3 height 3
click at [78, 10] on icon at bounding box center [78, 8] width 5 height 5
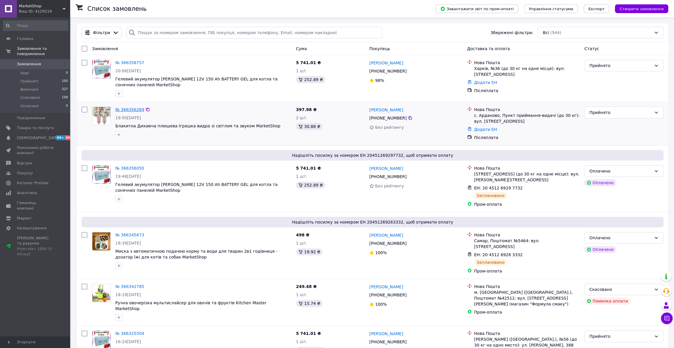
click at [131, 107] on link "№ 366356284" at bounding box center [129, 109] width 29 height 5
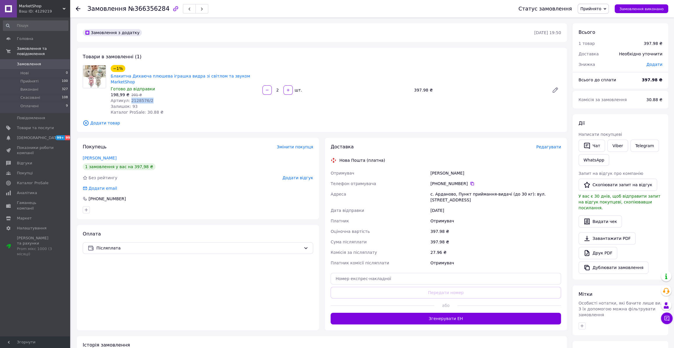
drag, startPoint x: 128, startPoint y: 94, endPoint x: 149, endPoint y: 94, distance: 21.8
click at [149, 98] on div "Артикул: 2128576/2" at bounding box center [184, 101] width 147 height 6
drag, startPoint x: 465, startPoint y: 167, endPoint x: 422, endPoint y: 167, distance: 43.1
click at [422, 168] on div "Отримувач [PERSON_NAME] Телефон отримувача [PHONE_NUMBER]   [GEOGRAPHIC_DATA] с…" at bounding box center [445, 218] width 233 height 100
click at [470, 181] on icon at bounding box center [472, 183] width 5 height 5
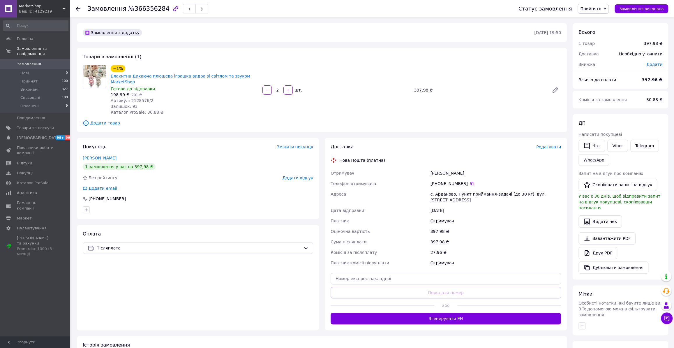
click at [444, 189] on div "с. Арданово, Пункт приймання-видачі (до 30 кг): вул. [STREET_ADDRESS]" at bounding box center [495, 197] width 133 height 16
click at [78, 10] on use at bounding box center [78, 8] width 5 height 5
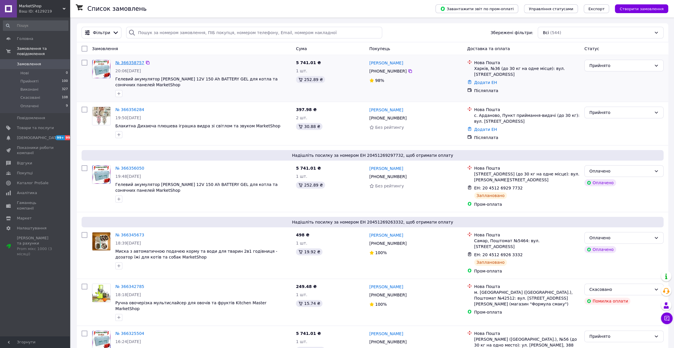
click at [135, 61] on link "№ 366358757" at bounding box center [129, 62] width 29 height 5
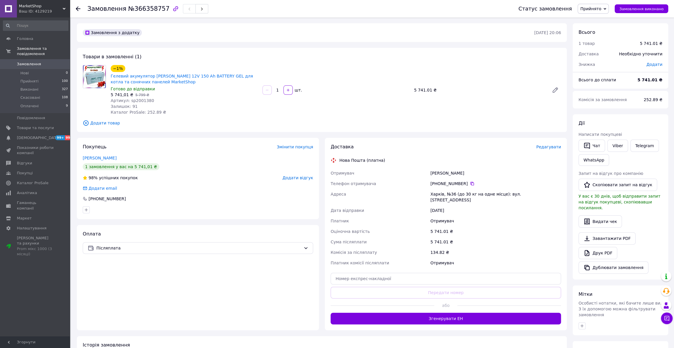
click at [134, 98] on span "Артикул: sp2001380" at bounding box center [132, 100] width 43 height 5
drag, startPoint x: 460, startPoint y: 173, endPoint x: 427, endPoint y: 172, distance: 32.9
click at [427, 172] on div "Отримувач [PERSON_NAME] отримувача [PHONE_NUMBER]   [PERSON_NAME], №36 (до 30 к…" at bounding box center [445, 218] width 233 height 100
click at [470, 181] on icon at bounding box center [472, 183] width 5 height 5
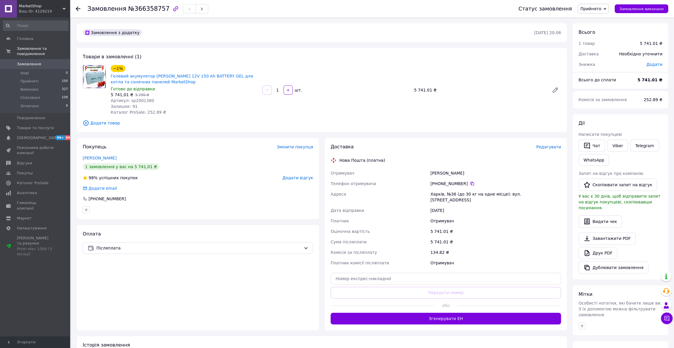
click at [433, 193] on div "Харків, №36 (до 30 кг на одне місце): вул. [STREET_ADDRESS]" at bounding box center [495, 197] width 133 height 16
click at [35, 181] on link "Каталог ProSale" at bounding box center [35, 183] width 71 height 10
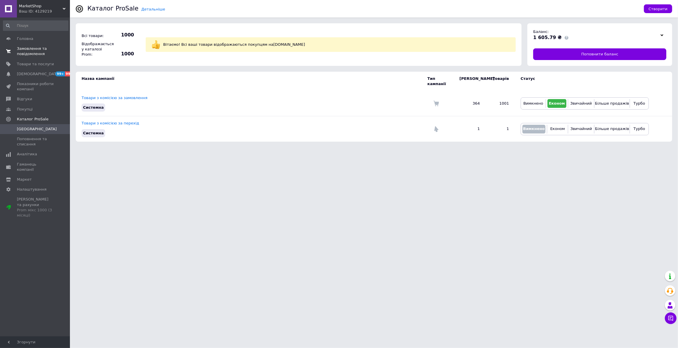
click at [48, 54] on span "Замовлення та повідомлення" at bounding box center [35, 51] width 37 height 10
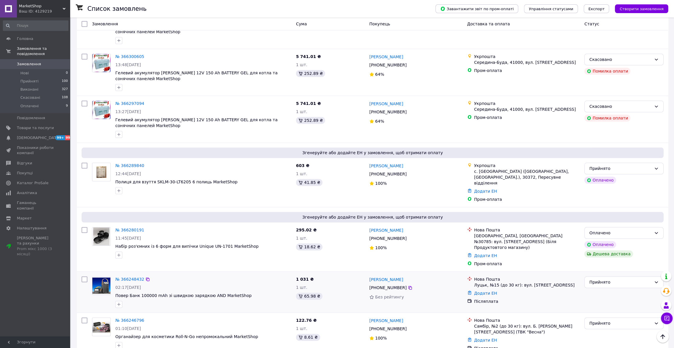
scroll to position [424, 0]
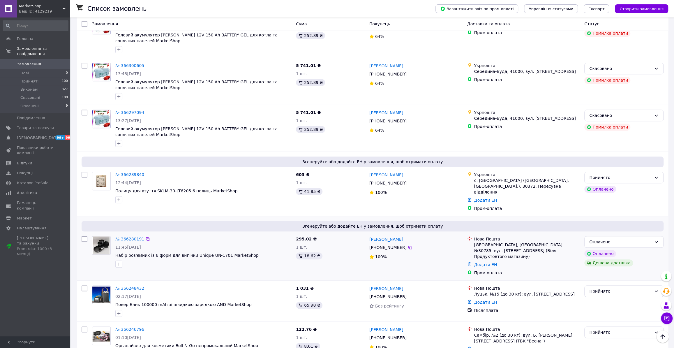
click at [134, 237] on link "№ 366280191" at bounding box center [129, 239] width 29 height 5
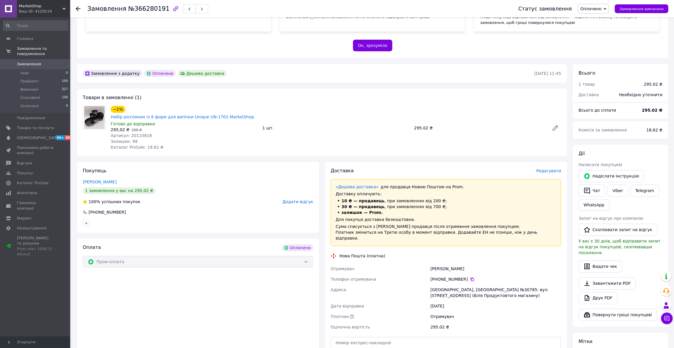
scroll to position [106, 0]
click at [138, 126] on div "295,02 ₴   298 ₴" at bounding box center [184, 129] width 147 height 6
click at [138, 132] on span "Артикул: 20110816" at bounding box center [131, 134] width 41 height 5
drag, startPoint x: 450, startPoint y: 256, endPoint x: 428, endPoint y: 255, distance: 22.4
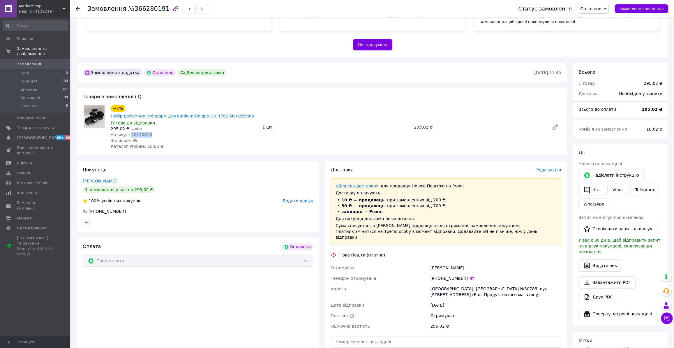
click at [428, 262] on div "Отримувач [PERSON_NAME] Телефон отримувача [PHONE_NUMBER]   [PERSON_NAME][GEOGR…" at bounding box center [445, 296] width 233 height 69
click at [470, 276] on icon at bounding box center [472, 278] width 5 height 5
click at [442, 283] on div "[GEOGRAPHIC_DATA], [GEOGRAPHIC_DATA] №30785: вул. [STREET_ADDRESS] (Біля Продук…" at bounding box center [495, 291] width 133 height 16
click at [484, 283] on div "[GEOGRAPHIC_DATA], [GEOGRAPHIC_DATA] №30785: вул. [STREET_ADDRESS] (Біля Продук…" at bounding box center [495, 291] width 133 height 16
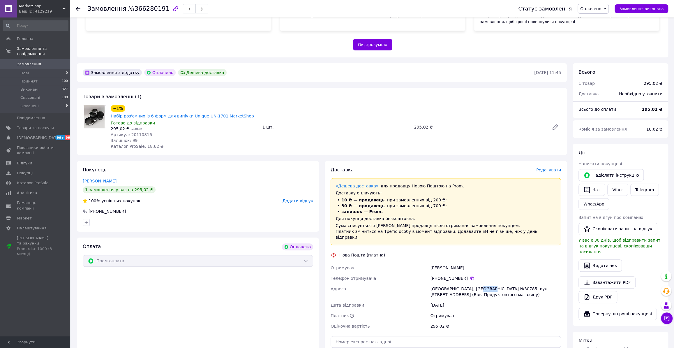
click at [484, 283] on div "[GEOGRAPHIC_DATA], [GEOGRAPHIC_DATA] №30785: вул. [STREET_ADDRESS] (Біля Продук…" at bounding box center [495, 291] width 133 height 16
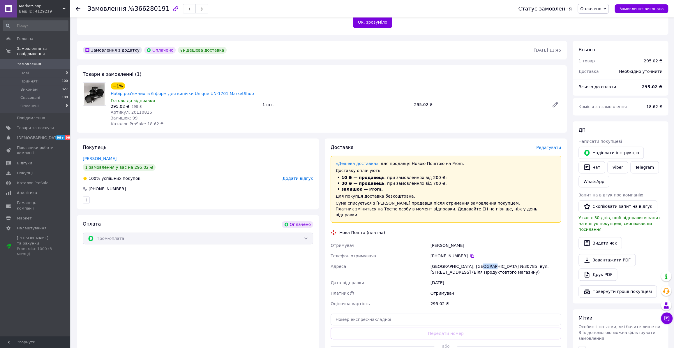
scroll to position [159, 0]
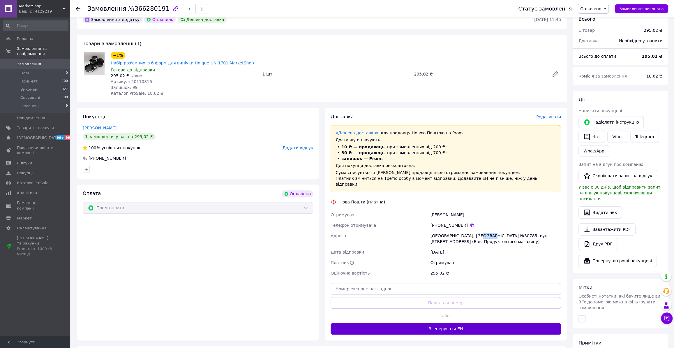
click at [446, 323] on button "Згенерувати ЕН" at bounding box center [446, 329] width 230 height 12
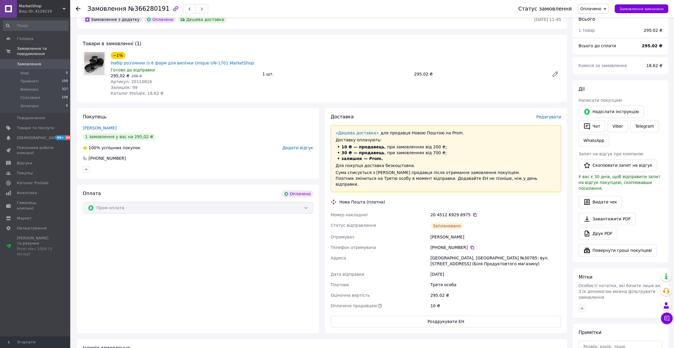
click at [76, 8] on use at bounding box center [78, 8] width 5 height 5
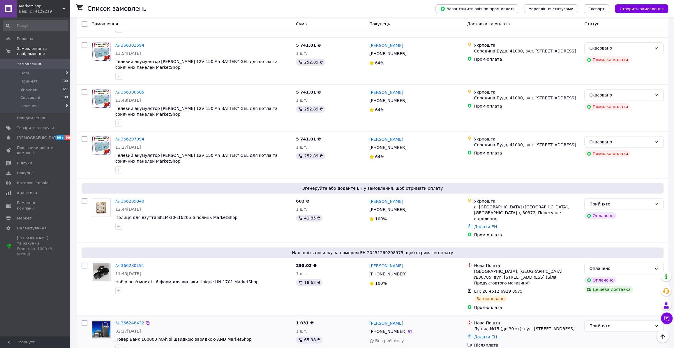
scroll to position [371, 0]
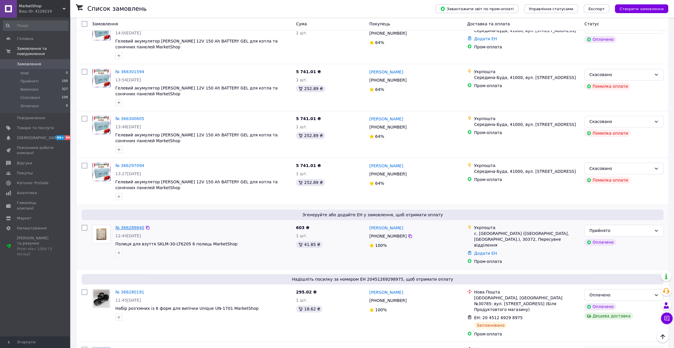
click at [122, 225] on link "№ 366289840" at bounding box center [129, 227] width 29 height 5
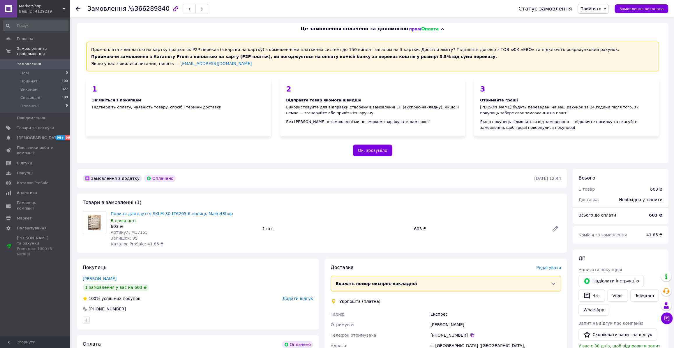
click at [135, 232] on span "Артикул: M17155" at bounding box center [129, 232] width 37 height 5
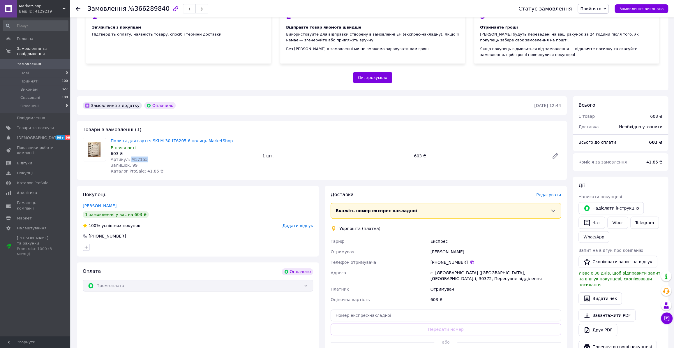
scroll to position [79, 0]
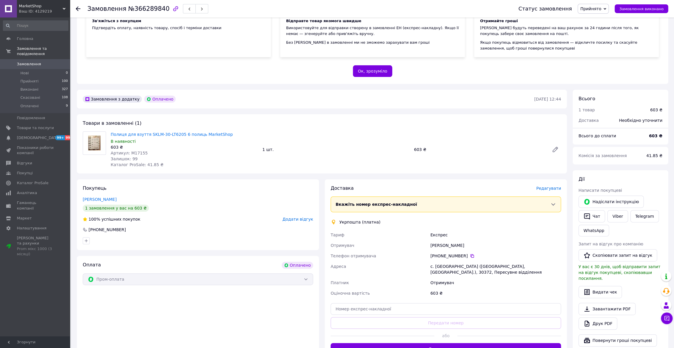
click at [308, 217] on span "Додати відгук" at bounding box center [298, 219] width 31 height 5
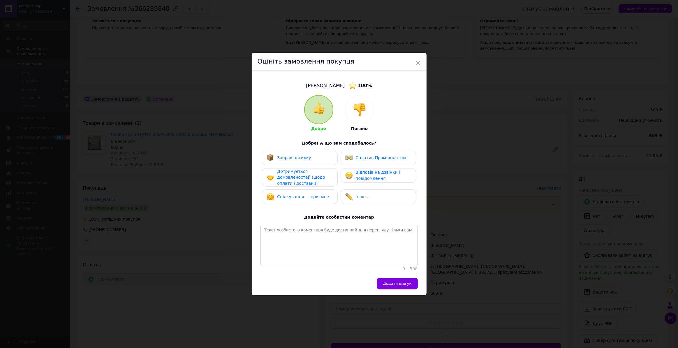
click at [362, 113] on div at bounding box center [359, 109] width 29 height 29
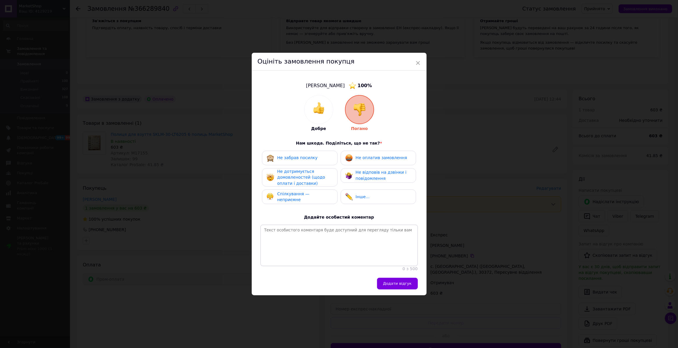
click at [304, 193] on span "Спілкування — неприємне" at bounding box center [293, 196] width 32 height 11
click at [397, 285] on span "Додати відгук" at bounding box center [397, 283] width 29 height 4
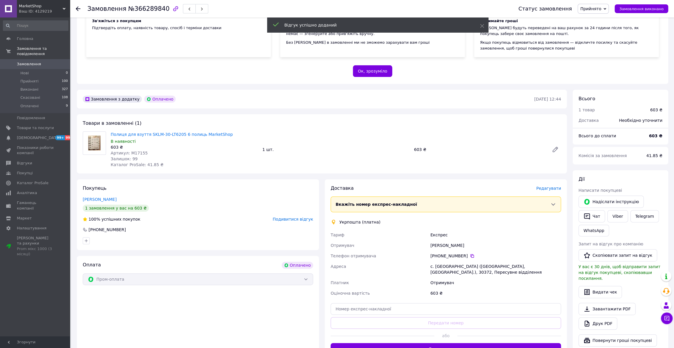
click at [79, 8] on icon at bounding box center [78, 8] width 5 height 5
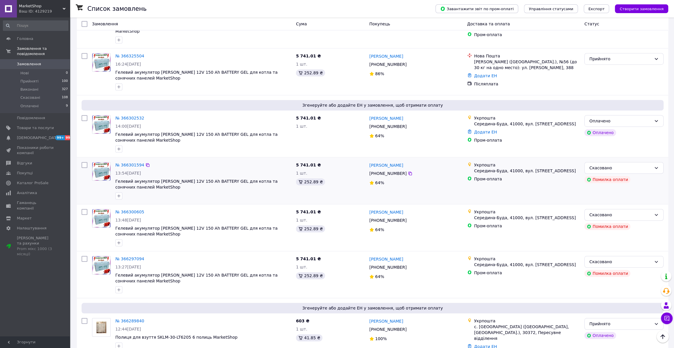
scroll to position [265, 0]
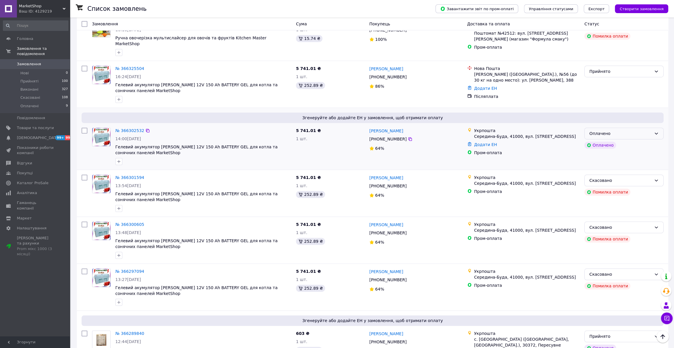
click at [632, 130] on div "Оплачено" at bounding box center [620, 133] width 62 height 6
click at [602, 159] on li "Скасовано" at bounding box center [624, 161] width 79 height 10
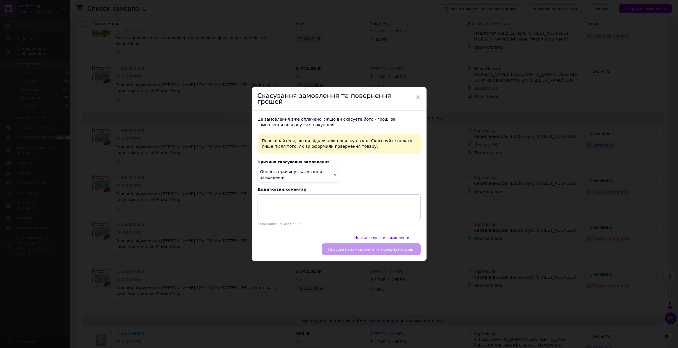
click at [279, 174] on span "Оберіть причину скасування замовлення" at bounding box center [291, 174] width 62 height 10
click at [292, 216] on li "Замовлення-дублікат" at bounding box center [298, 213] width 81 height 8
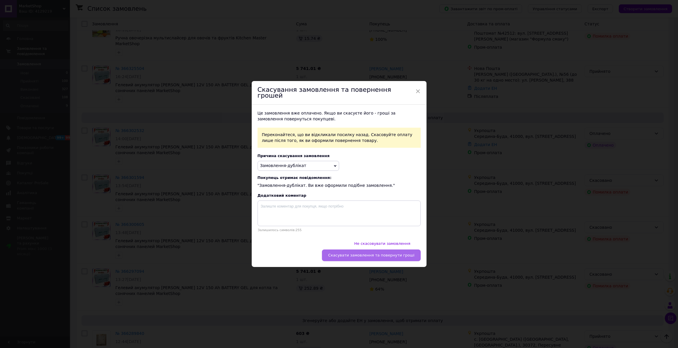
click at [378, 253] on span "Скасувати замовлення та повернути гроші" at bounding box center [371, 255] width 86 height 4
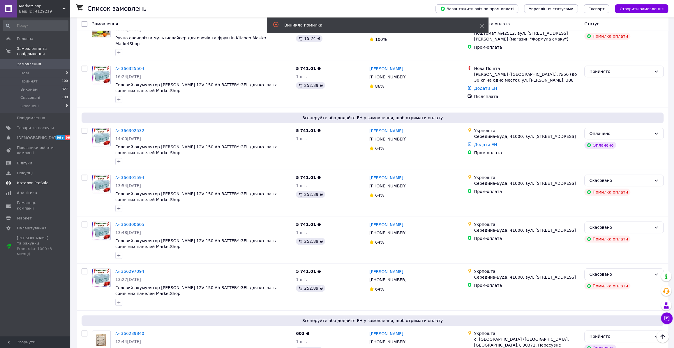
click at [34, 180] on span "Каталог ProSale" at bounding box center [32, 182] width 31 height 5
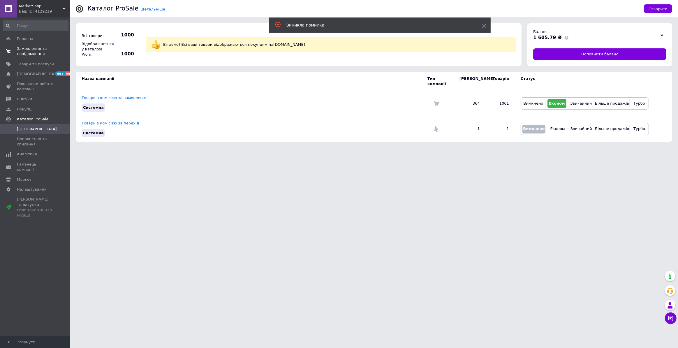
click at [27, 47] on span "Замовлення та повідомлення" at bounding box center [35, 51] width 37 height 10
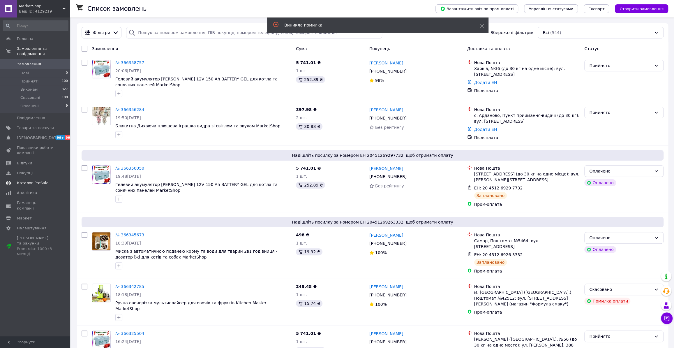
click at [34, 180] on span "Каталог ProSale" at bounding box center [32, 182] width 31 height 5
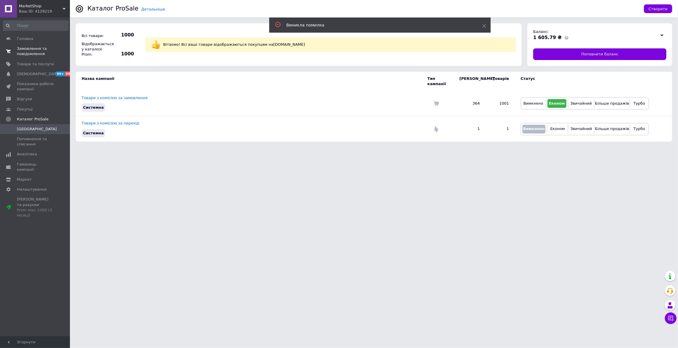
click at [32, 52] on span "Замовлення та повідомлення" at bounding box center [35, 51] width 37 height 10
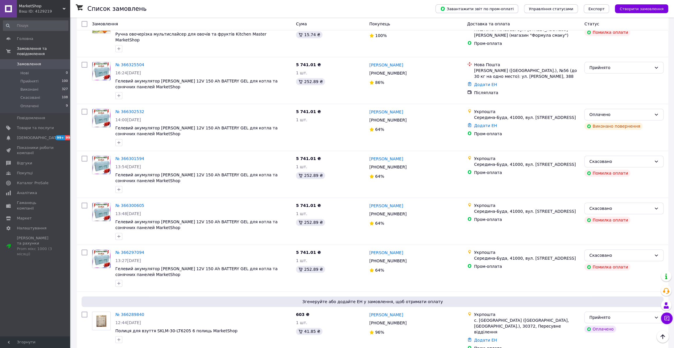
scroll to position [238, 0]
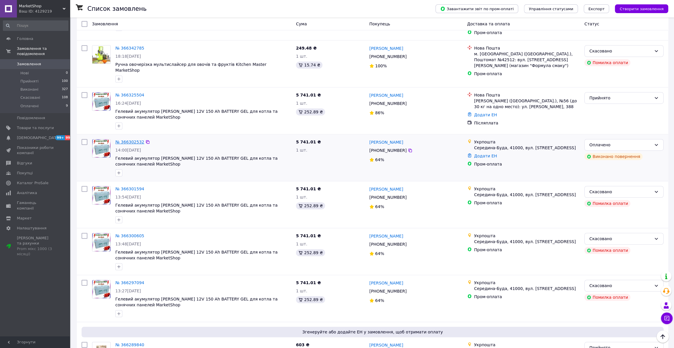
click at [124, 140] on link "№ 366302532" at bounding box center [129, 142] width 29 height 5
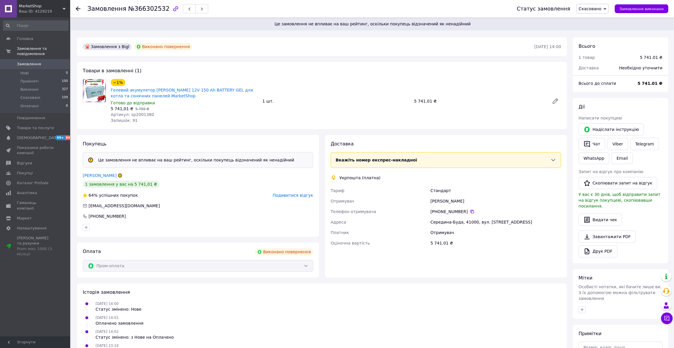
click at [139, 117] on span "Артикул: sp2001380" at bounding box center [132, 114] width 43 height 5
drag, startPoint x: 461, startPoint y: 201, endPoint x: 429, endPoint y: 201, distance: 32.6
click at [429, 201] on div "[PERSON_NAME] Отримувач [PERSON_NAME] Телефон отримувача +380 68 905 34 [GEOGRA…" at bounding box center [445, 216] width 233 height 63
click at [470, 212] on icon at bounding box center [472, 211] width 5 height 5
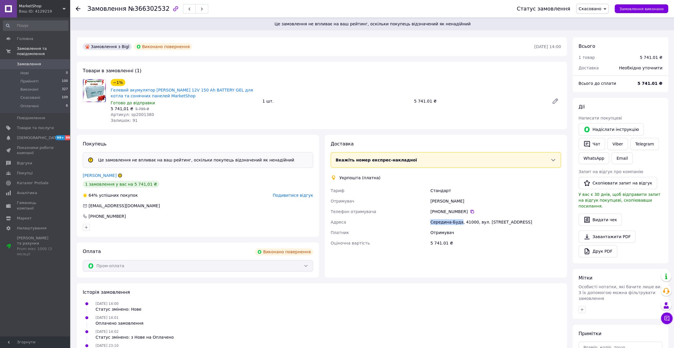
drag, startPoint x: 459, startPoint y: 221, endPoint x: 431, endPoint y: 223, distance: 28.3
click at [431, 223] on div "Середина-Буда, 41000, вул. [STREET_ADDRESS]" at bounding box center [495, 222] width 133 height 10
click at [469, 221] on div "Середина-Буда, 41000, вул. [STREET_ADDRESS]" at bounding box center [495, 222] width 133 height 10
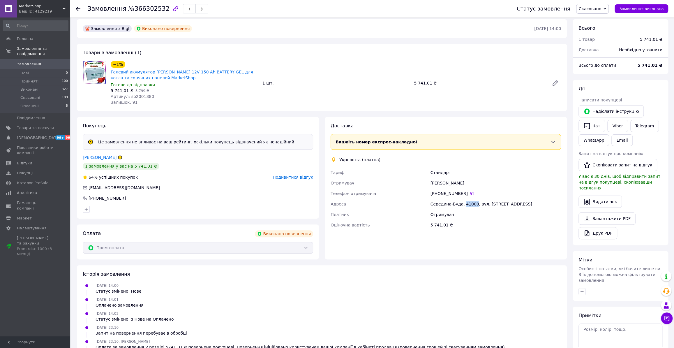
scroll to position [26, 0]
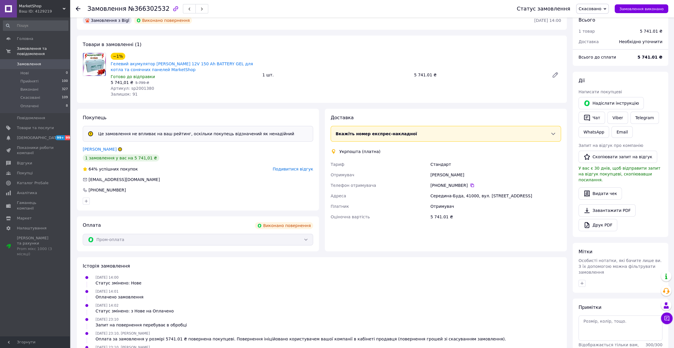
click at [77, 9] on use at bounding box center [78, 8] width 5 height 5
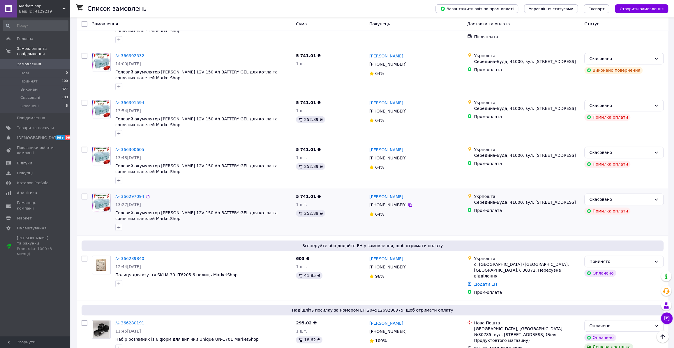
scroll to position [344, 0]
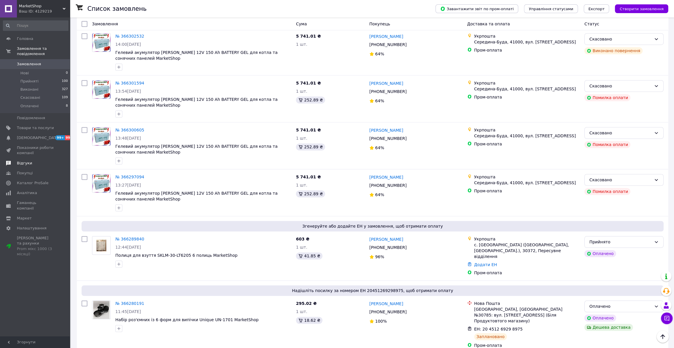
click at [32, 161] on span "Відгуки" at bounding box center [35, 163] width 37 height 5
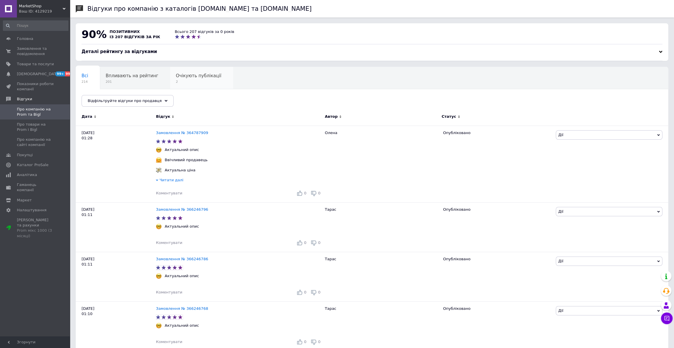
click at [187, 78] on span "Очікують публікації" at bounding box center [198, 75] width 45 height 5
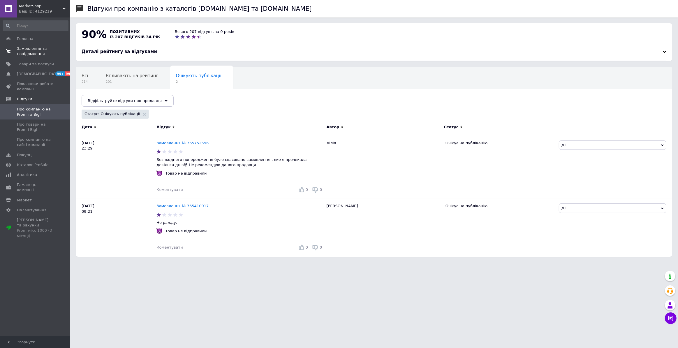
click at [30, 50] on span "Замовлення та повідомлення" at bounding box center [35, 51] width 37 height 10
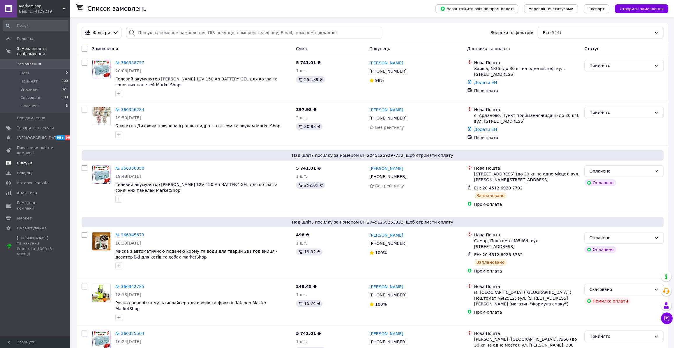
click at [28, 161] on span "Відгуки" at bounding box center [24, 163] width 15 height 5
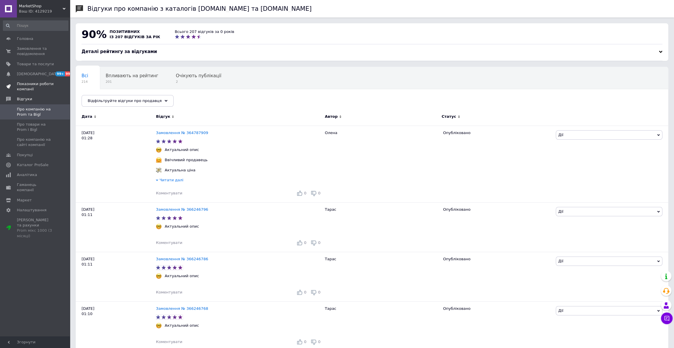
click at [35, 82] on span "Показники роботи компанії" at bounding box center [35, 86] width 37 height 10
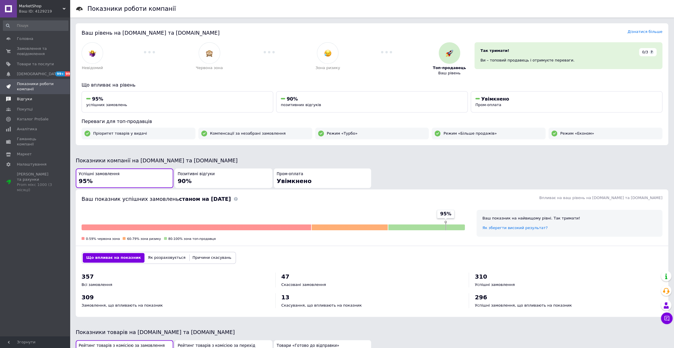
click at [29, 98] on span "Відгуки" at bounding box center [24, 98] width 15 height 5
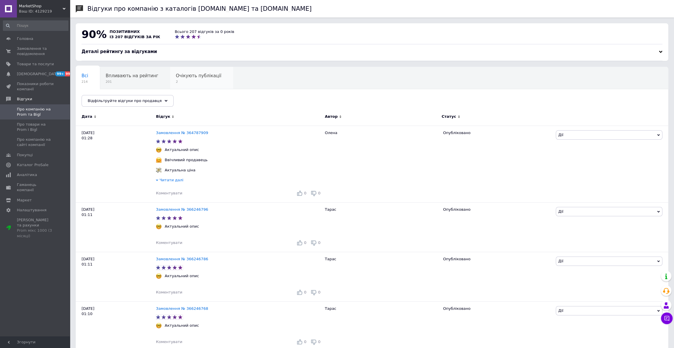
click at [188, 84] on span "2" at bounding box center [198, 82] width 45 height 4
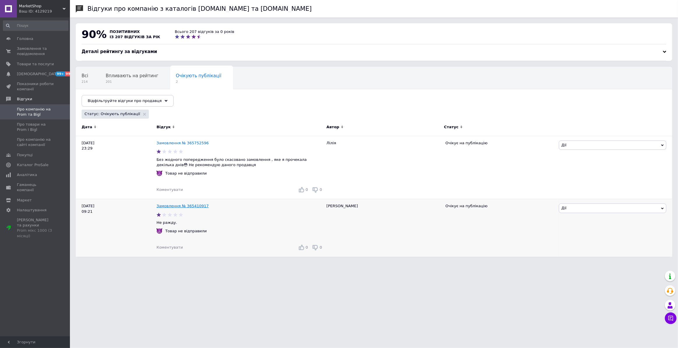
click at [187, 204] on link "Замовлення № 365410917" at bounding box center [182, 206] width 52 height 4
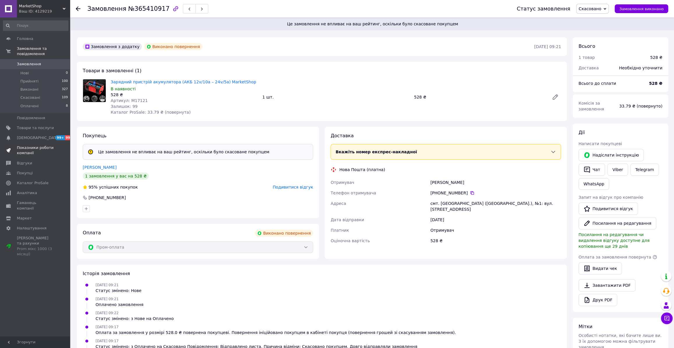
click at [38, 143] on link "Показники роботи компанії" at bounding box center [35, 150] width 71 height 15
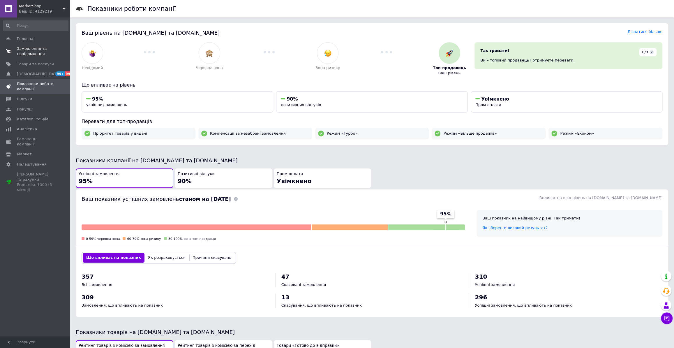
click at [39, 48] on span "Замовлення та повідомлення" at bounding box center [35, 51] width 37 height 10
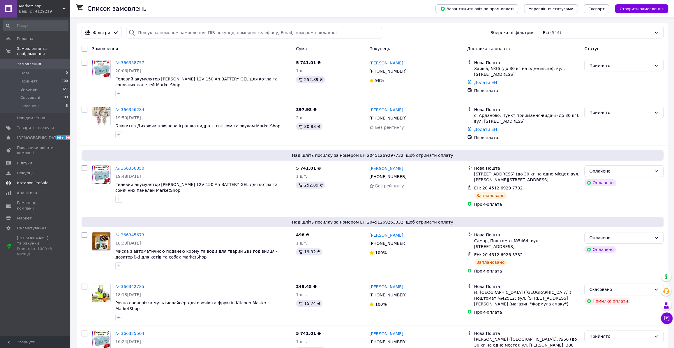
click at [41, 180] on span "Каталог ProSale" at bounding box center [32, 182] width 31 height 5
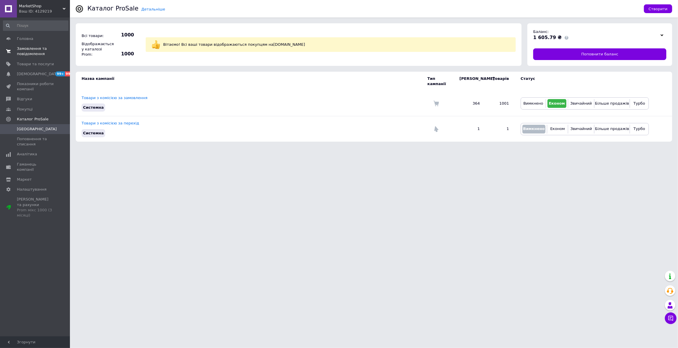
click at [38, 54] on span "Замовлення та повідомлення" at bounding box center [35, 51] width 37 height 10
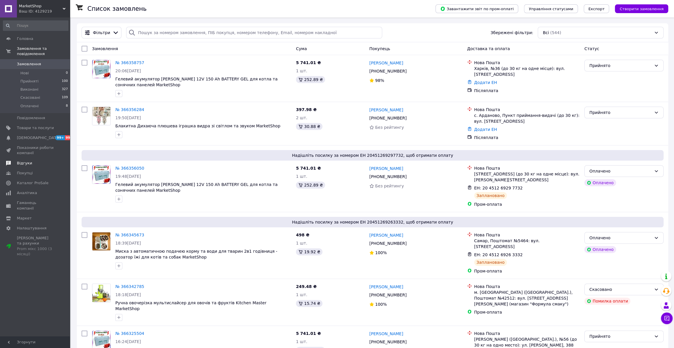
click at [29, 161] on span "Відгуки" at bounding box center [24, 163] width 15 height 5
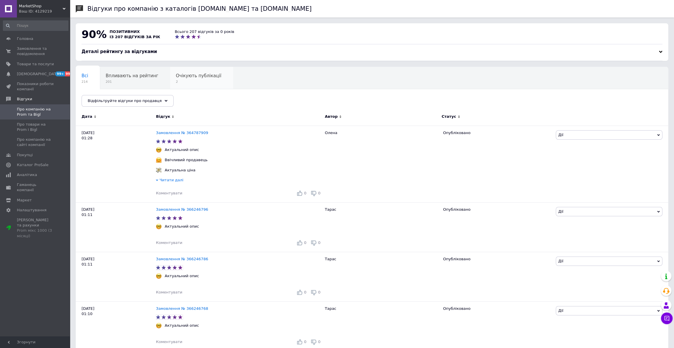
click at [192, 81] on span "2" at bounding box center [198, 82] width 45 height 4
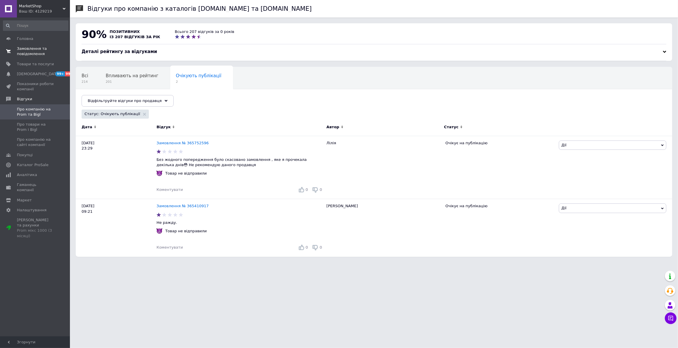
click at [43, 51] on span "Замовлення та повідомлення" at bounding box center [35, 51] width 37 height 10
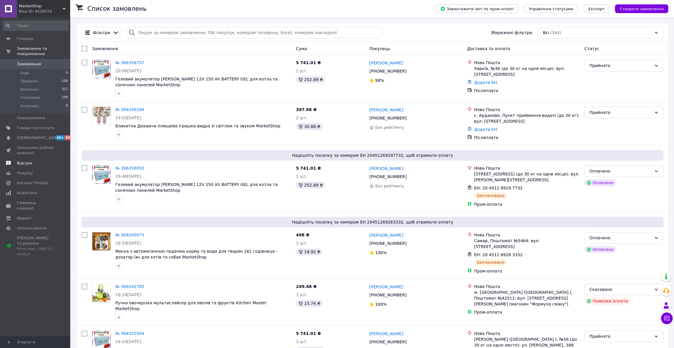
click at [32, 161] on span "Відгуки" at bounding box center [35, 163] width 37 height 5
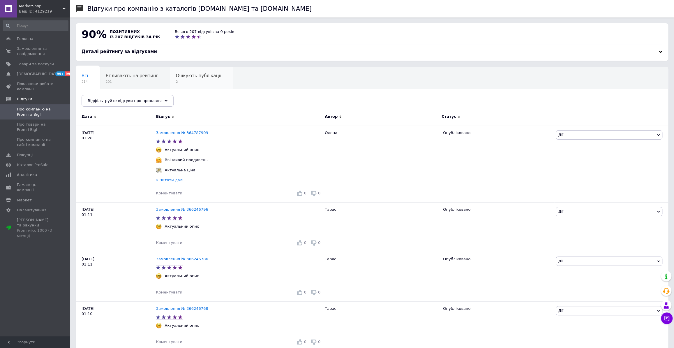
click at [183, 80] on span "2" at bounding box center [198, 82] width 45 height 4
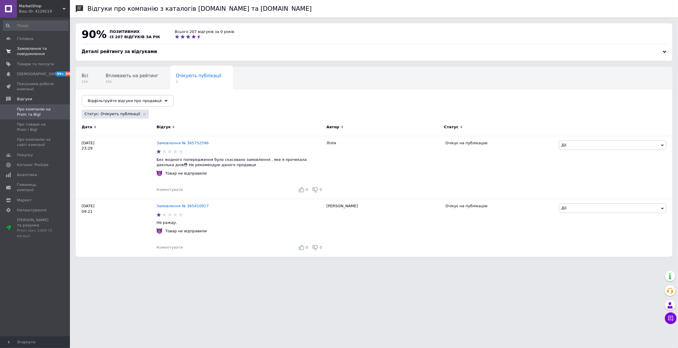
click at [33, 49] on span "Замовлення та повідомлення" at bounding box center [35, 51] width 37 height 10
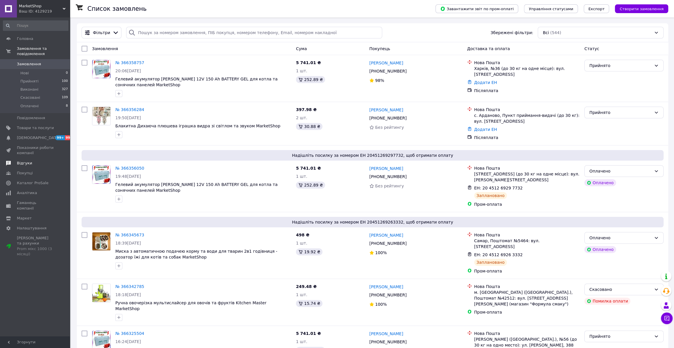
click at [26, 161] on span "Відгуки" at bounding box center [24, 163] width 15 height 5
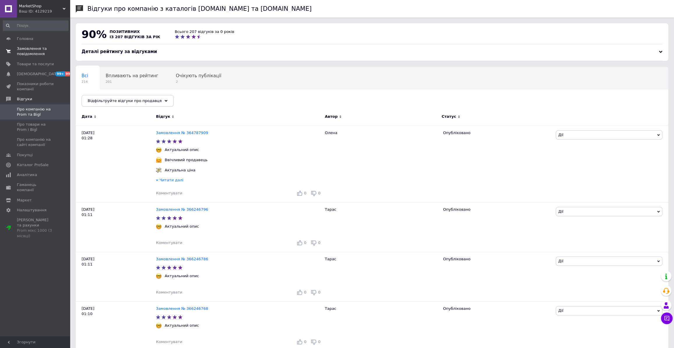
click at [26, 49] on span "Замовлення та повідомлення" at bounding box center [35, 51] width 37 height 10
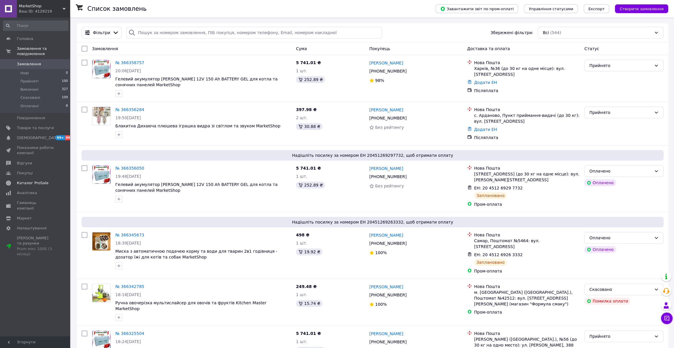
click at [38, 180] on span "Каталог ProSale" at bounding box center [32, 182] width 31 height 5
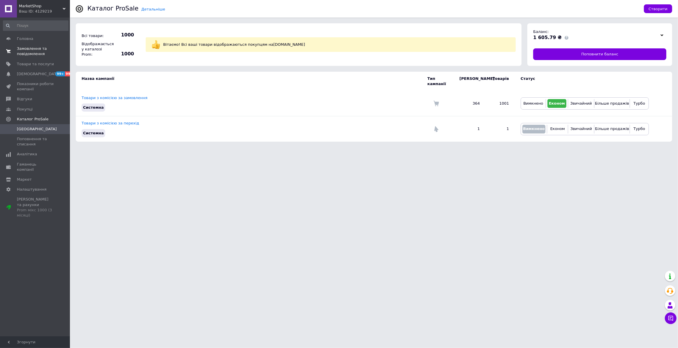
click at [39, 51] on span "Замовлення та повідомлення" at bounding box center [35, 51] width 37 height 10
